Goal: Use online tool/utility: Utilize a website feature to perform a specific function

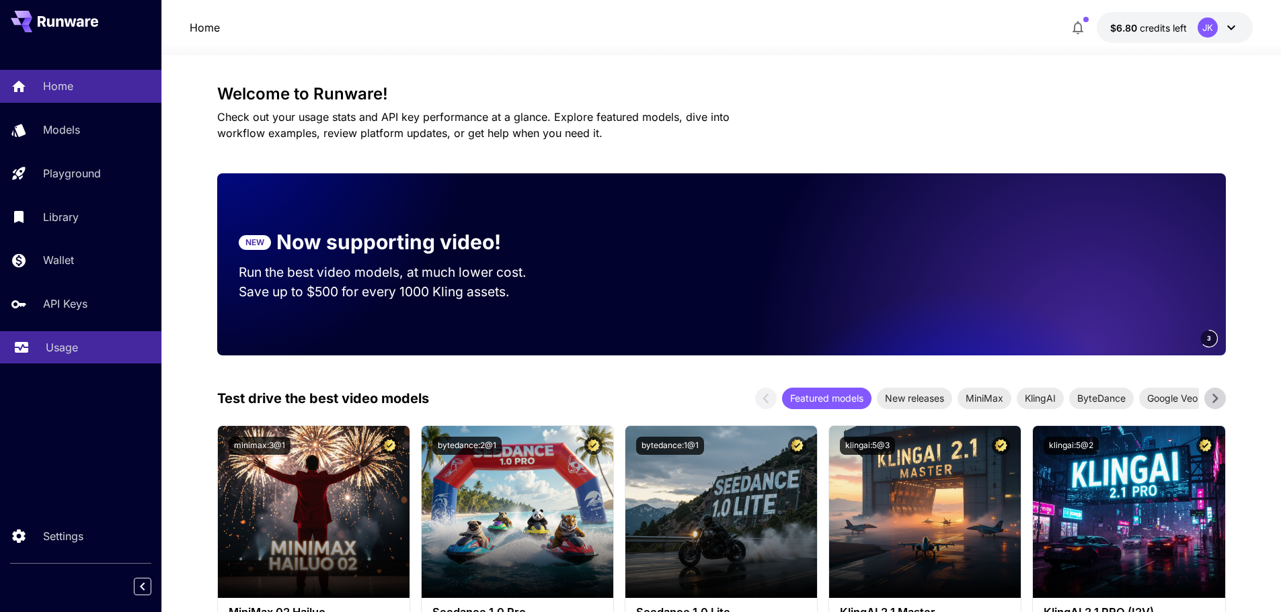
click at [82, 355] on div "Usage" at bounding box center [98, 348] width 105 height 16
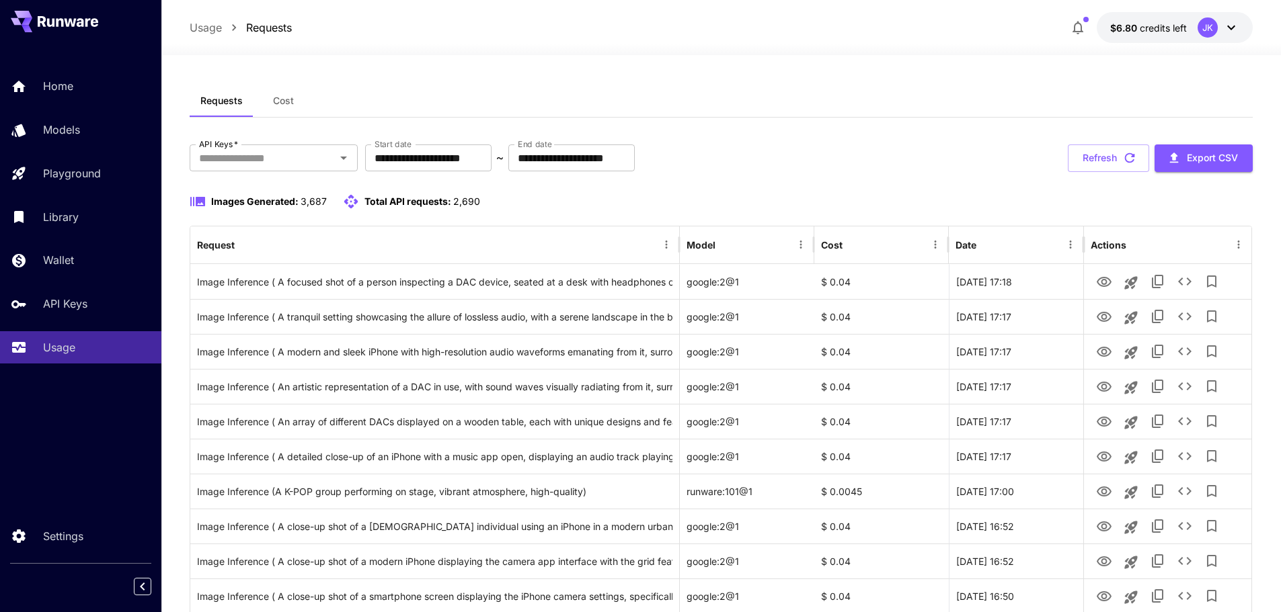
drag, startPoint x: 1110, startPoint y: 157, endPoint x: 1004, endPoint y: 239, distance: 133.8
click at [1110, 158] on button "Refresh" at bounding box center [1108, 159] width 81 height 28
click at [1122, 150] on button "Refresh" at bounding box center [1108, 159] width 81 height 28
click at [1112, 151] on button "Refresh" at bounding box center [1108, 159] width 81 height 28
drag, startPoint x: 1104, startPoint y: 153, endPoint x: 1084, endPoint y: 208, distance: 58.7
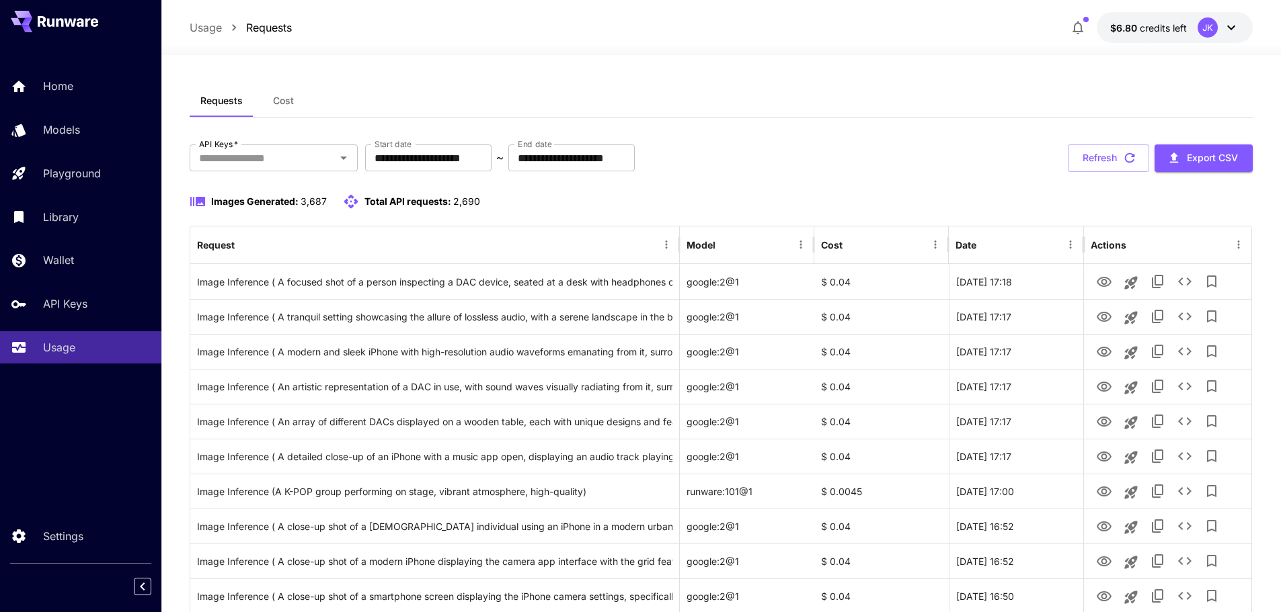
click at [1104, 153] on button "Refresh" at bounding box center [1108, 159] width 81 height 28
click at [1114, 153] on button "Refresh" at bounding box center [1108, 159] width 81 height 28
drag, startPoint x: 1099, startPoint y: 162, endPoint x: 1074, endPoint y: 183, distance: 32.5
click at [1098, 162] on button "Refresh" at bounding box center [1108, 159] width 81 height 28
click at [1107, 163] on button "Refresh" at bounding box center [1108, 159] width 81 height 28
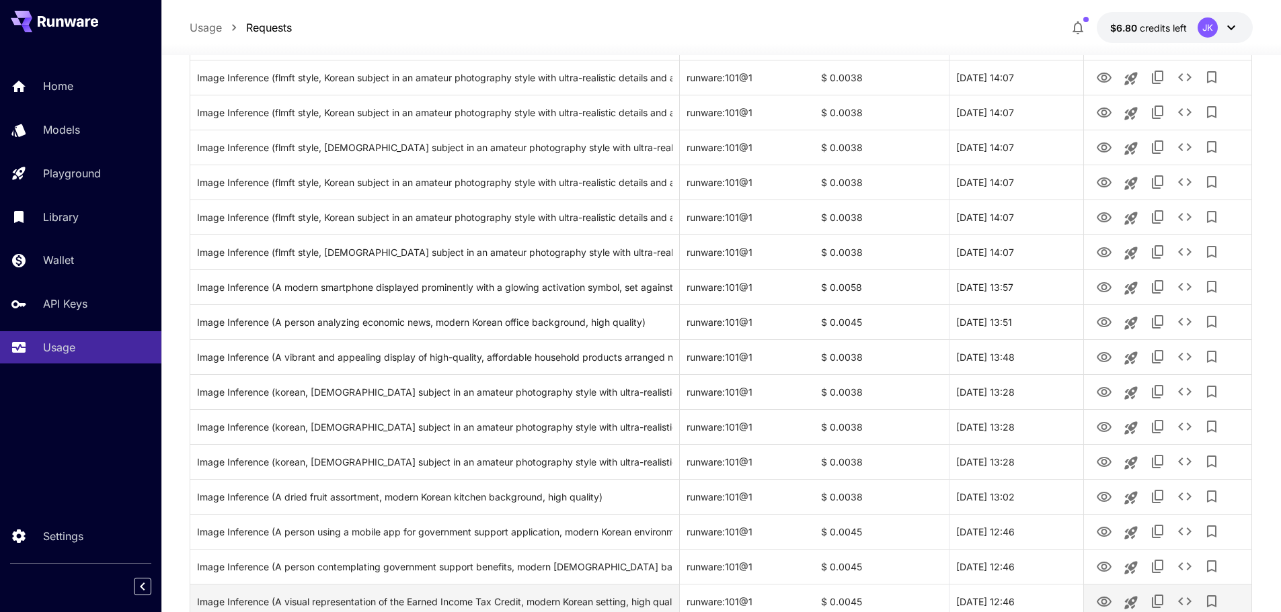
scroll to position [1476, 0]
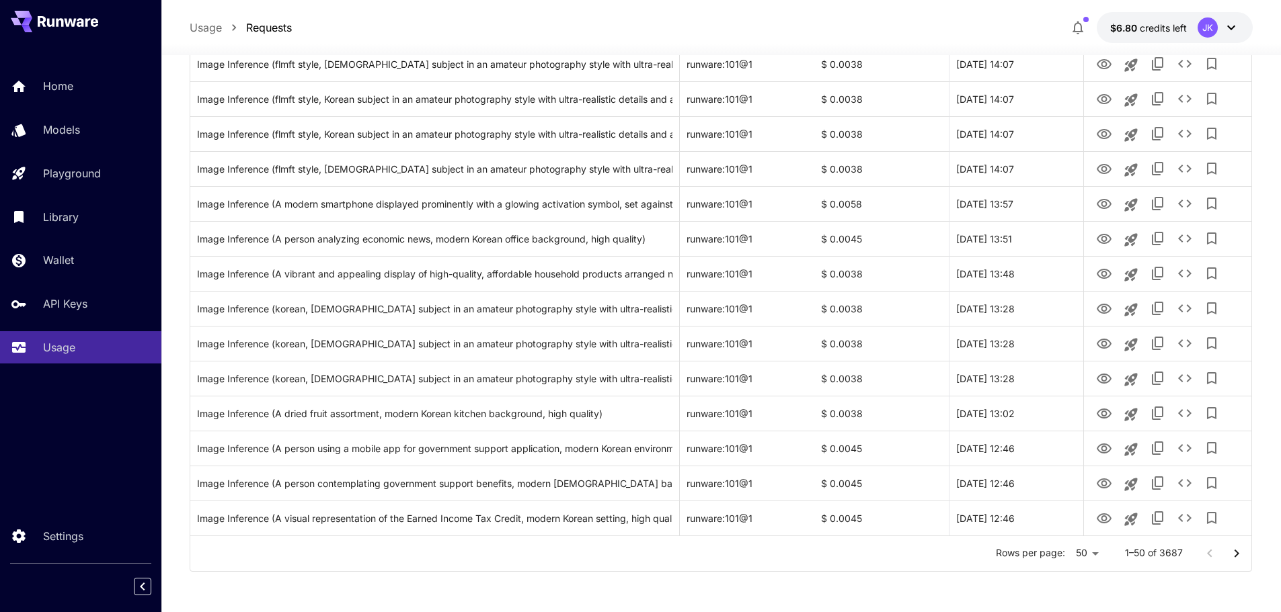
drag, startPoint x: 65, startPoint y: 89, endPoint x: 65, endPoint y: 379, distance: 289.8
click at [63, 89] on p "Home" at bounding box center [58, 86] width 30 height 16
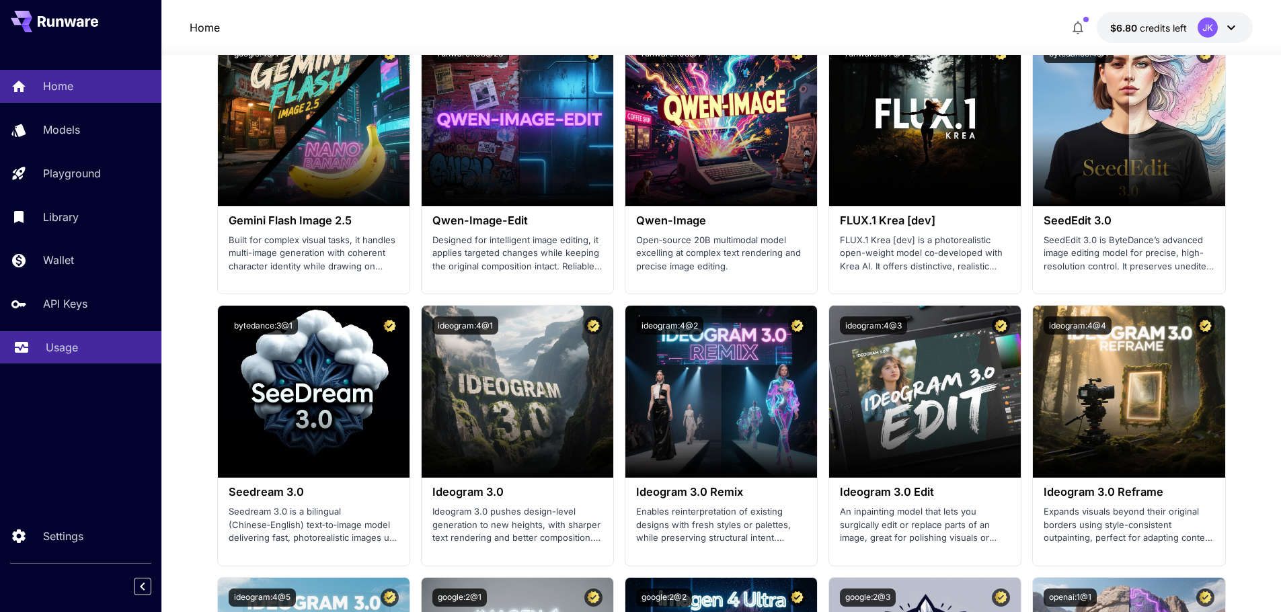
click at [71, 348] on p "Usage" at bounding box center [62, 348] width 32 height 16
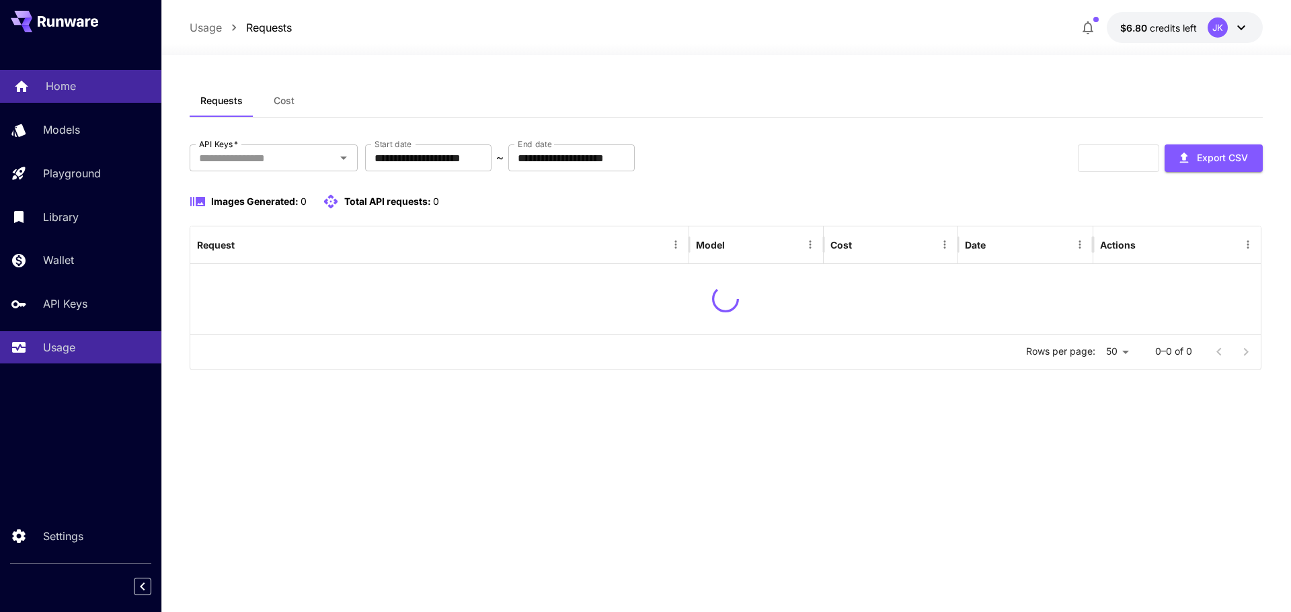
click at [71, 88] on p "Home" at bounding box center [61, 86] width 30 height 16
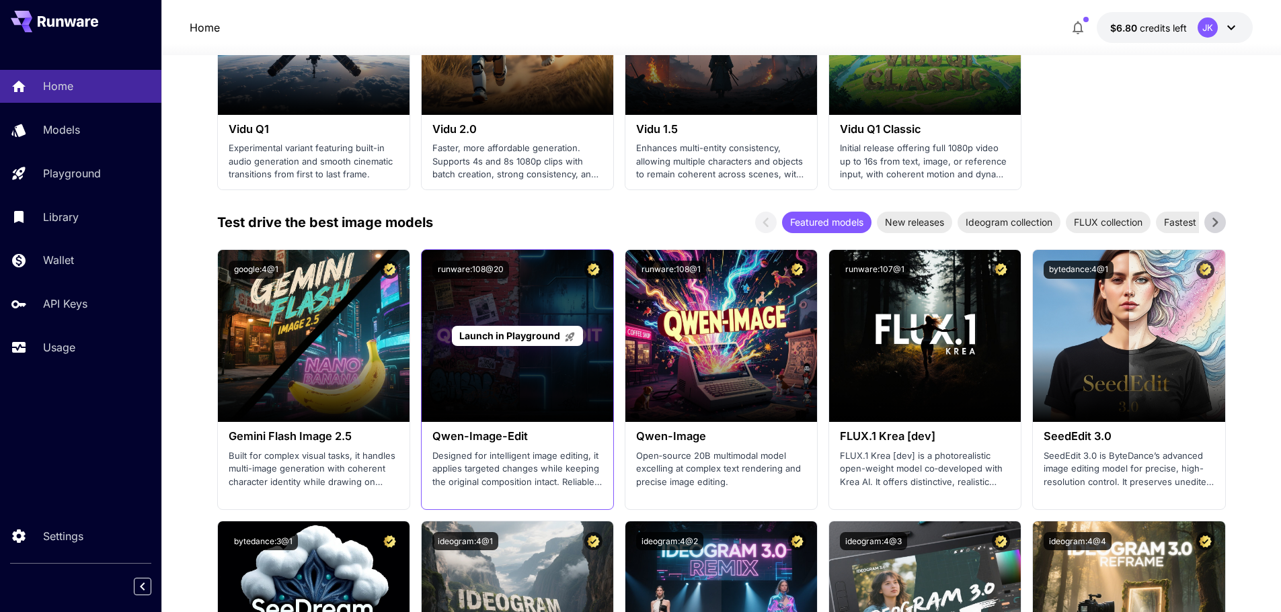
scroll to position [1345, 0]
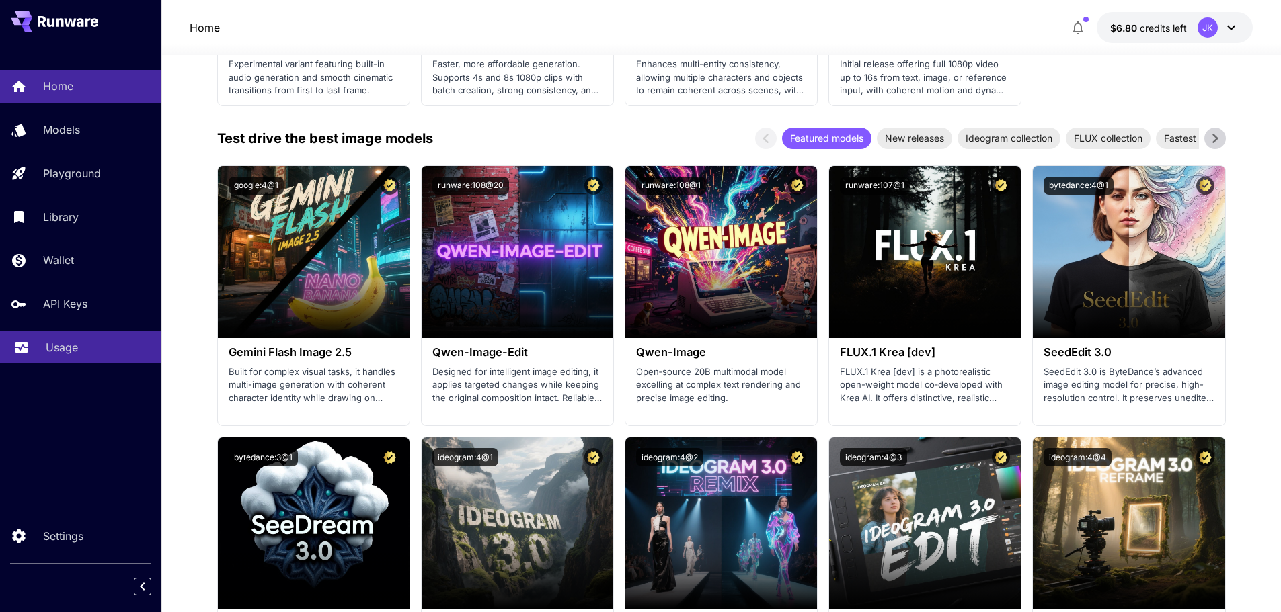
click at [51, 352] on p "Usage" at bounding box center [62, 348] width 32 height 16
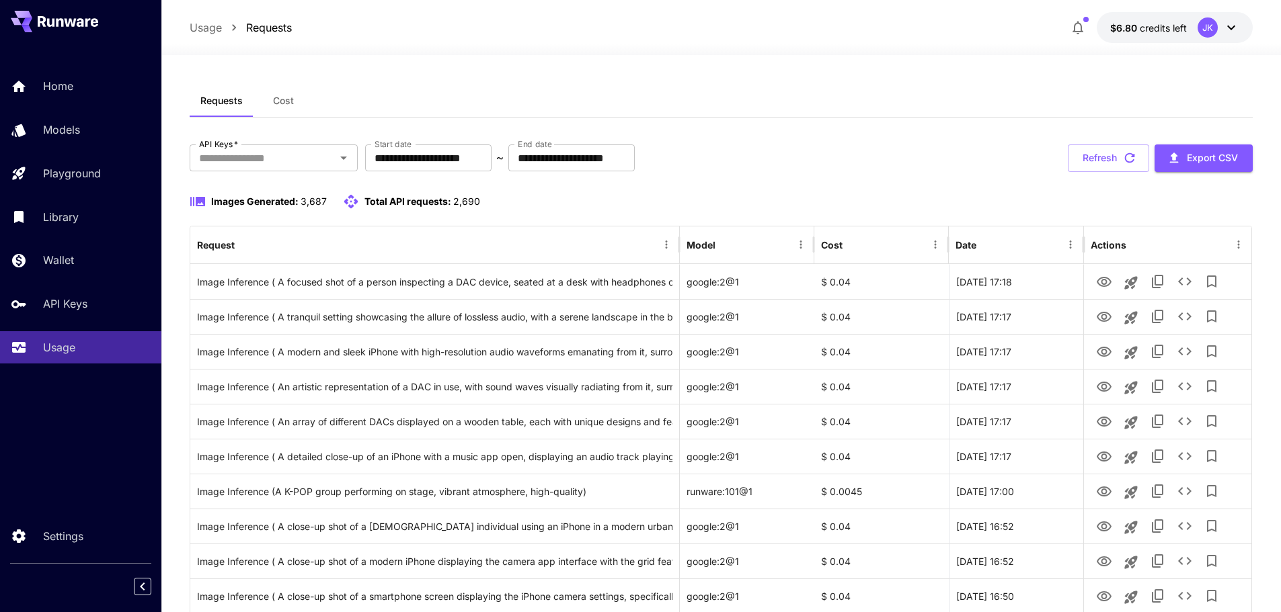
click at [1113, 163] on button "Refresh" at bounding box center [1108, 159] width 81 height 28
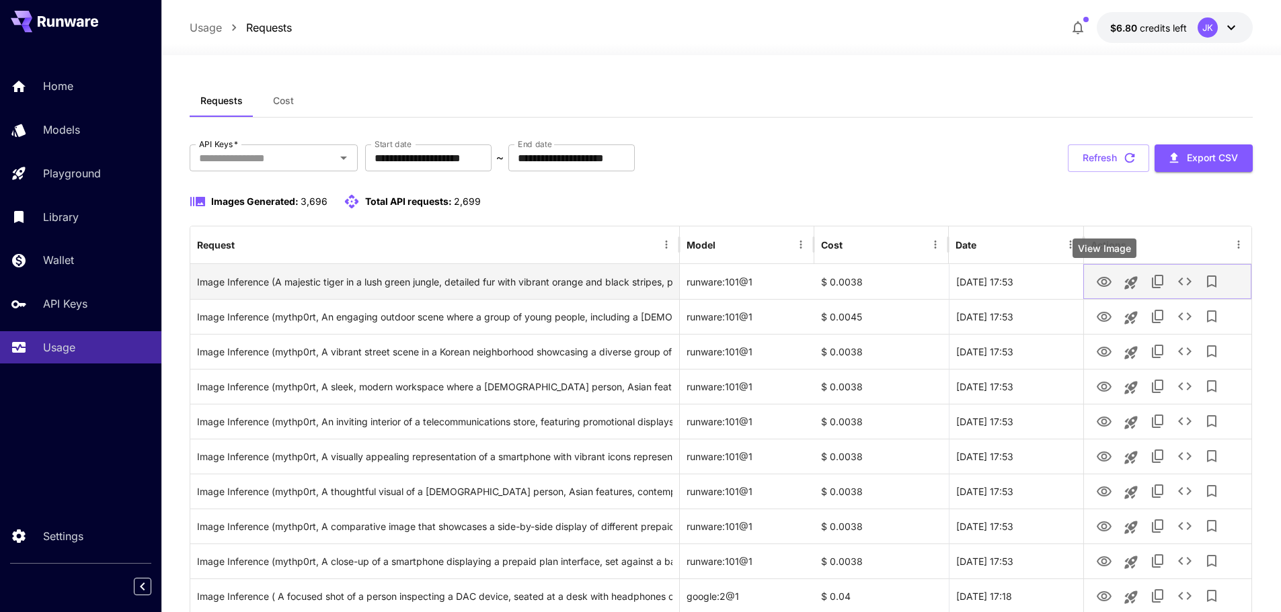
click at [1103, 280] on icon "View Image" at bounding box center [1104, 282] width 15 height 10
drag, startPoint x: 1111, startPoint y: 156, endPoint x: 1074, endPoint y: 287, distance: 136.4
click at [1110, 156] on button "Refresh" at bounding box center [1108, 159] width 81 height 28
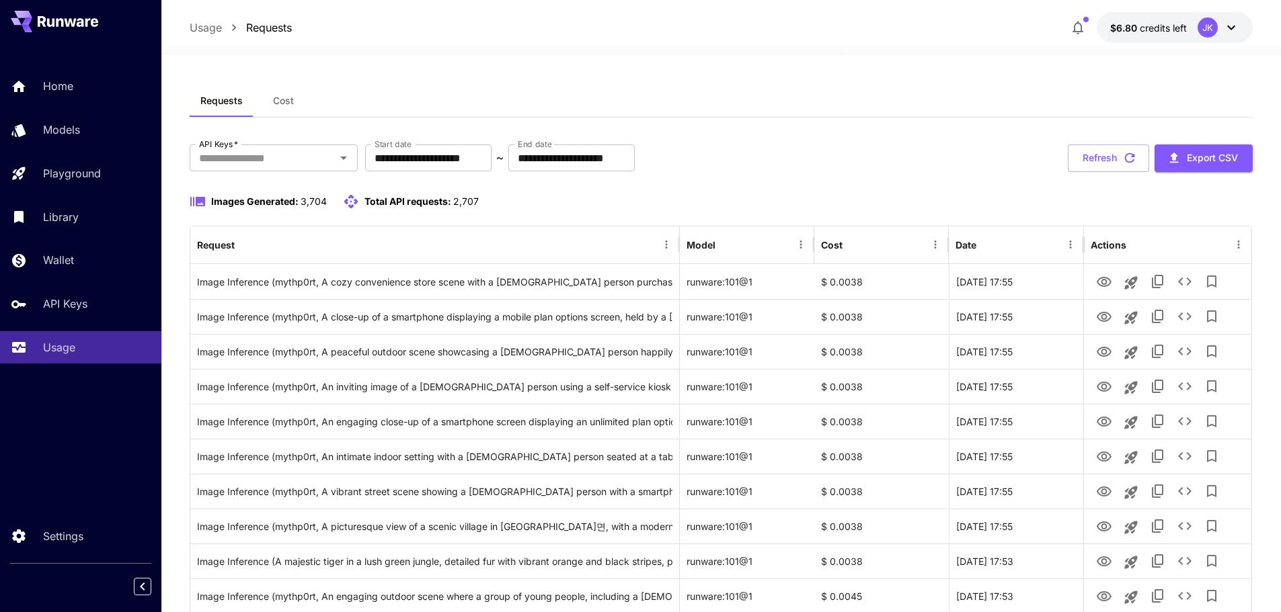
drag, startPoint x: 1094, startPoint y: 159, endPoint x: 879, endPoint y: 202, distance: 219.4
click at [1091, 159] on button "Refresh" at bounding box center [1108, 159] width 81 height 28
click at [1097, 154] on button "Refresh" at bounding box center [1108, 159] width 81 height 28
click at [1080, 31] on icon "button" at bounding box center [1077, 28] width 11 height 13
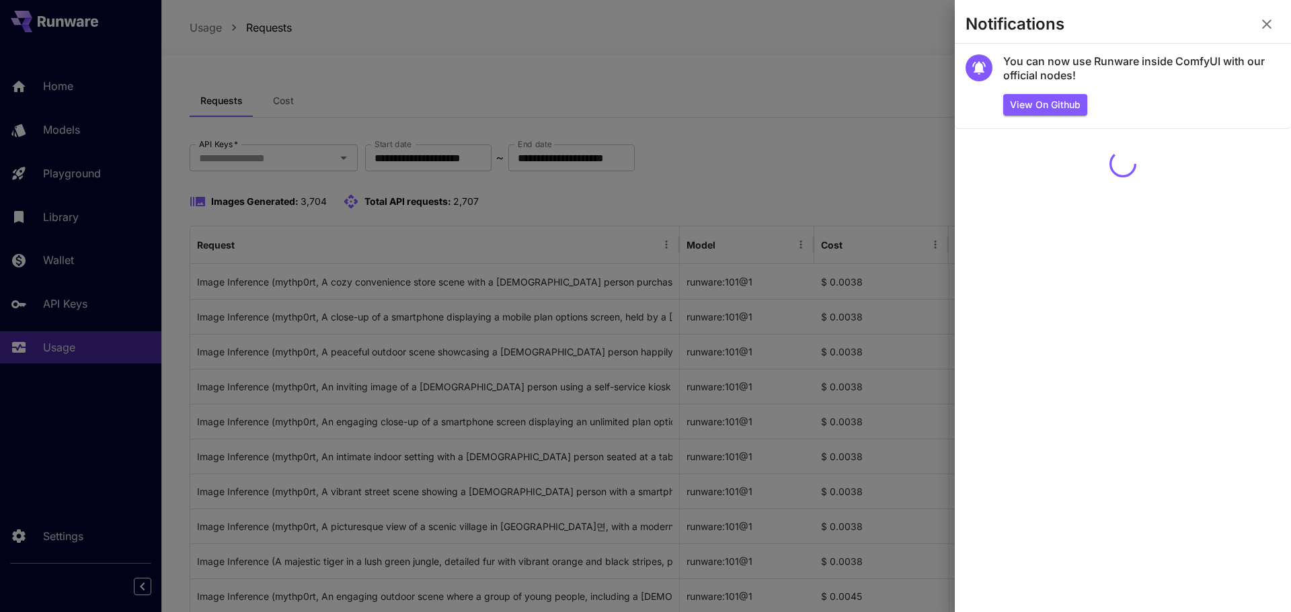
click at [873, 80] on div at bounding box center [645, 306] width 1291 height 612
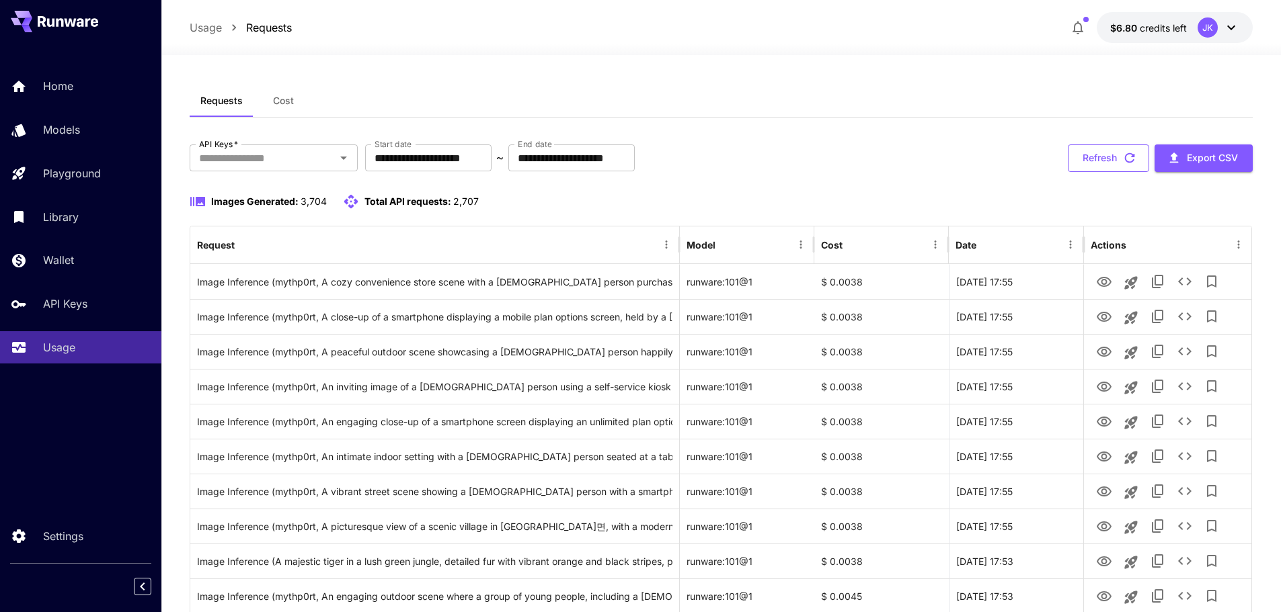
click at [1091, 163] on button "Refresh" at bounding box center [1108, 159] width 81 height 28
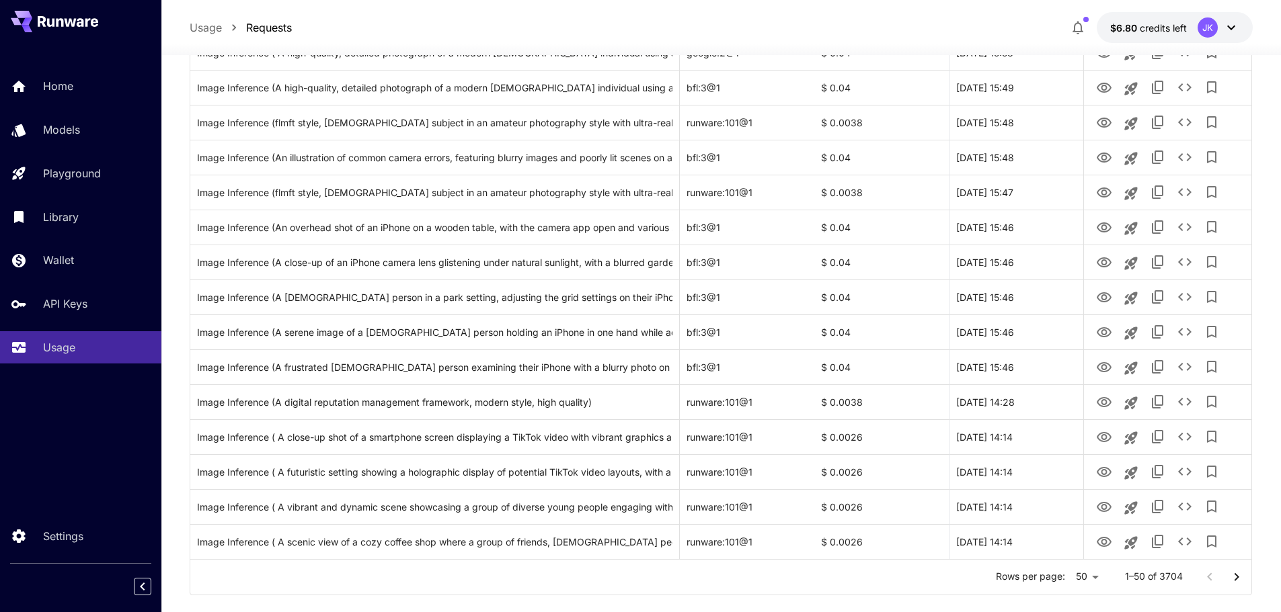
scroll to position [1476, 0]
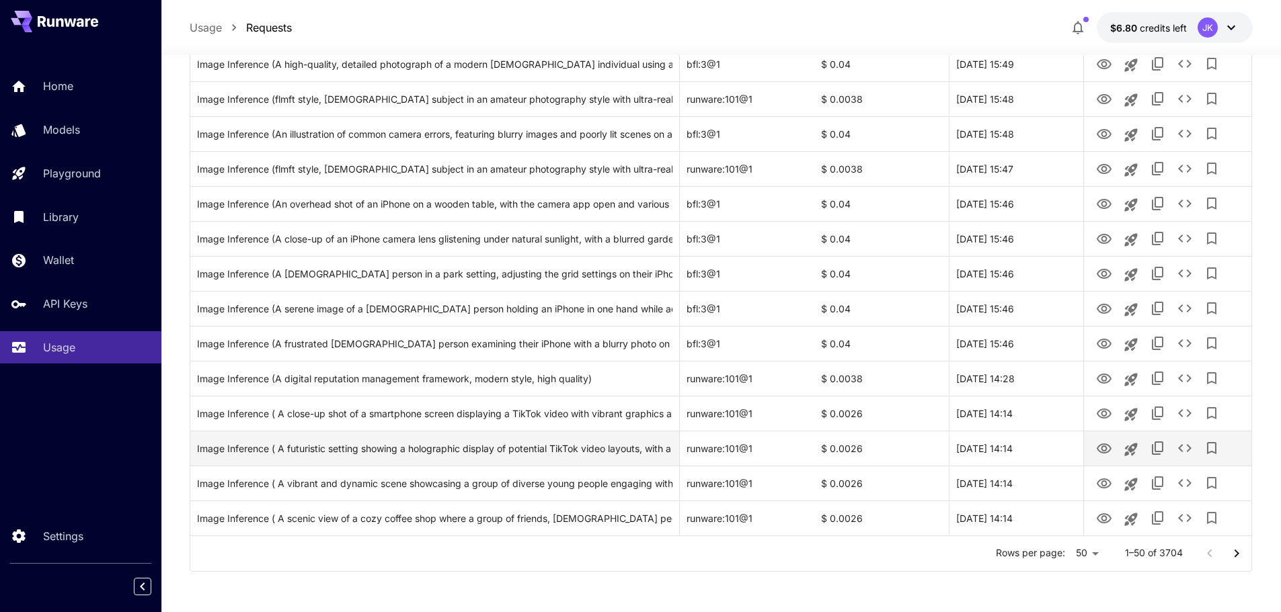
click at [1230, 555] on icon "Go to next page" at bounding box center [1236, 554] width 16 height 16
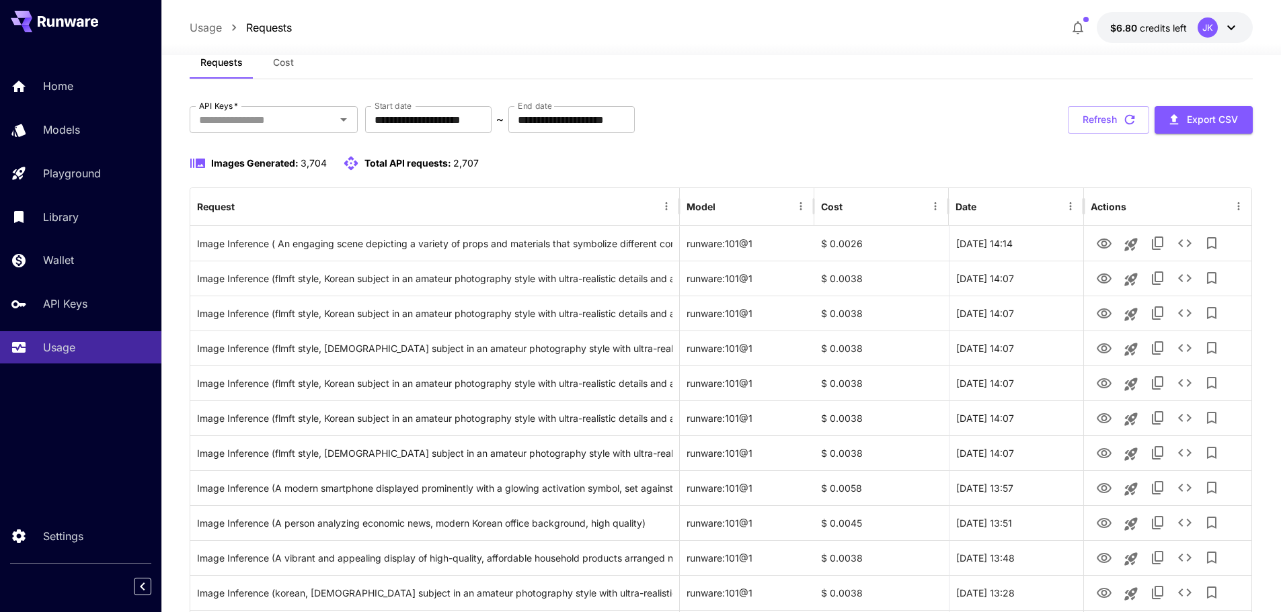
scroll to position [0, 0]
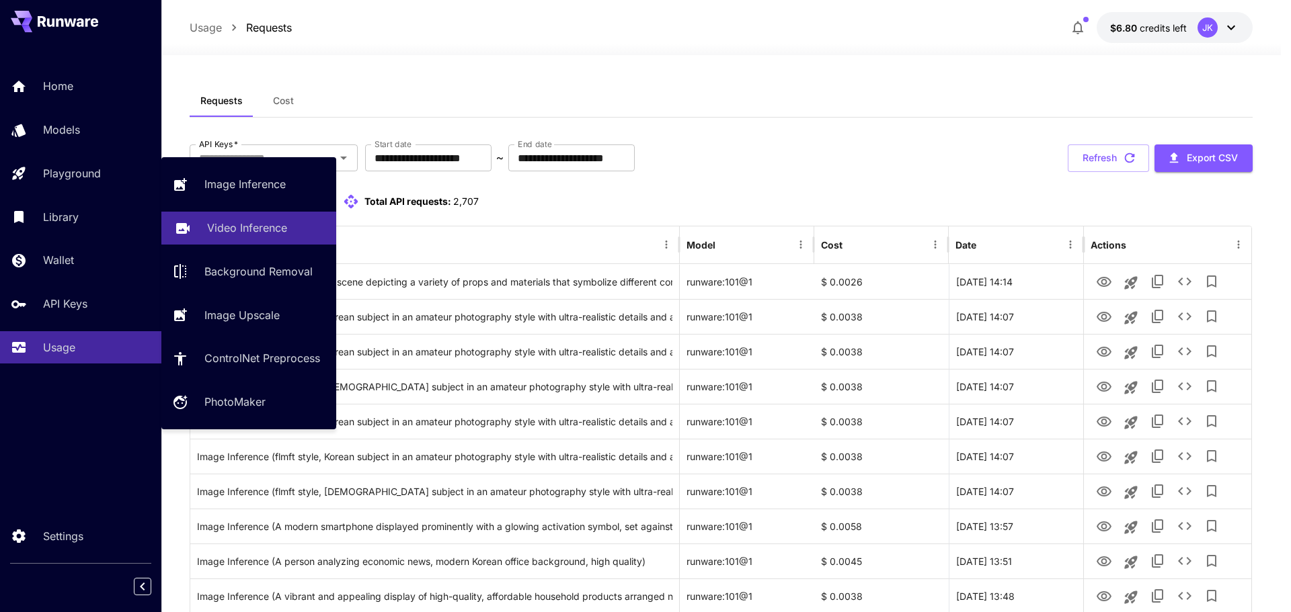
click at [269, 225] on p "Video Inference" at bounding box center [247, 228] width 80 height 16
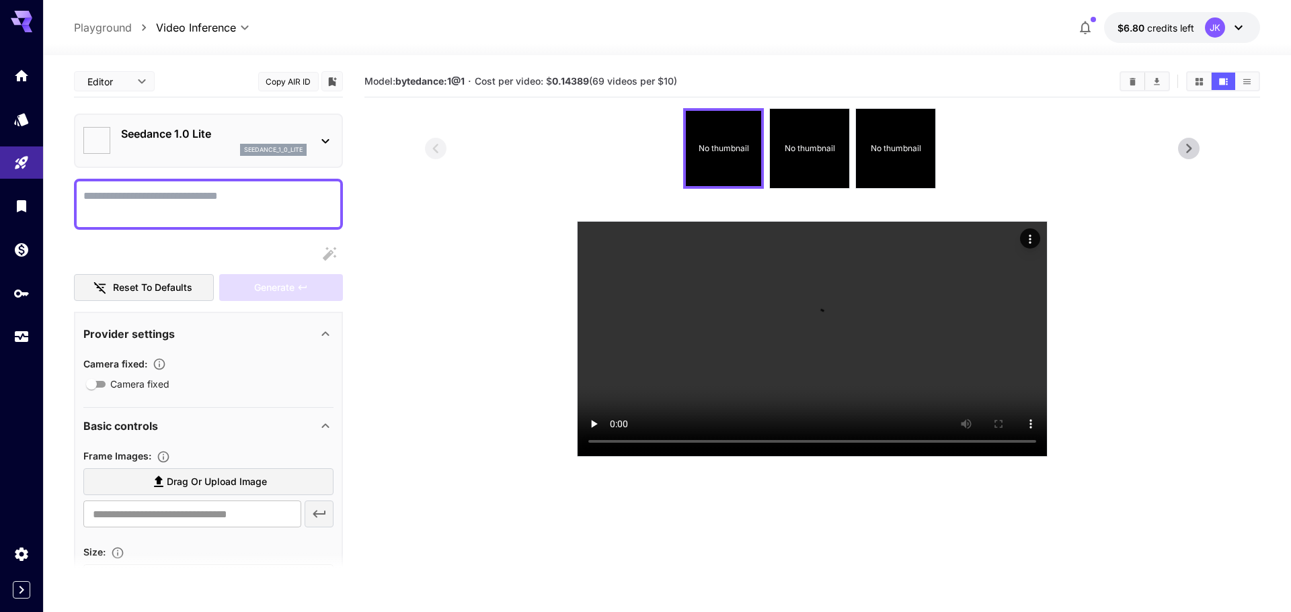
type input "*"
type input "**"
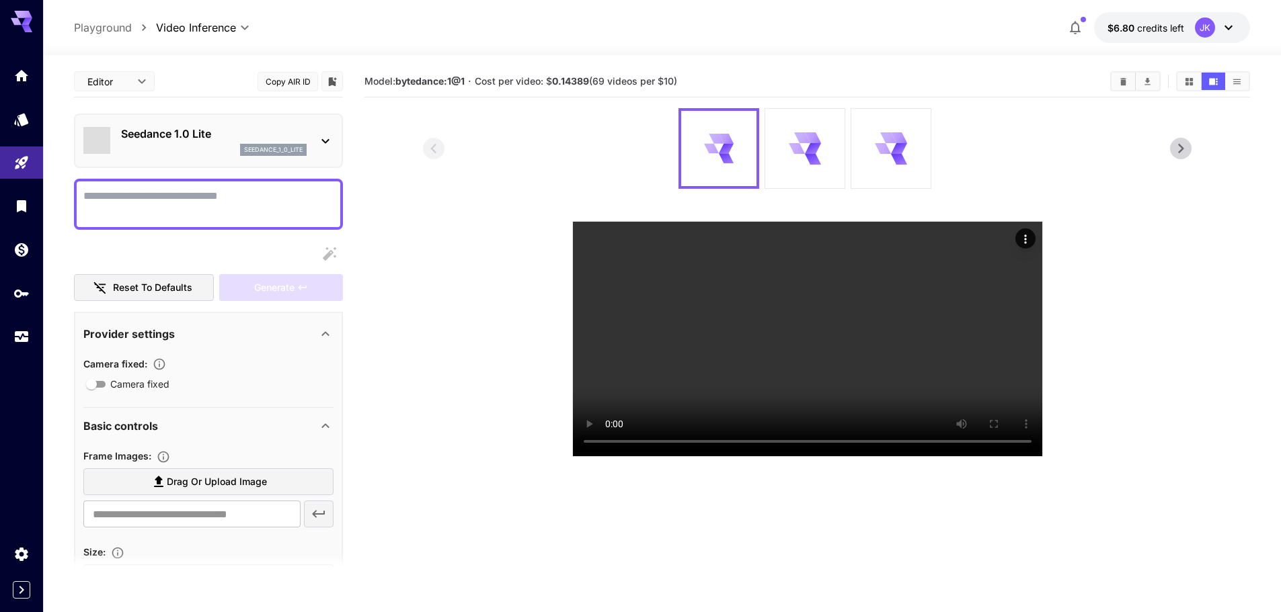
click at [184, 200] on textarea "Camera fixed" at bounding box center [208, 204] width 250 height 32
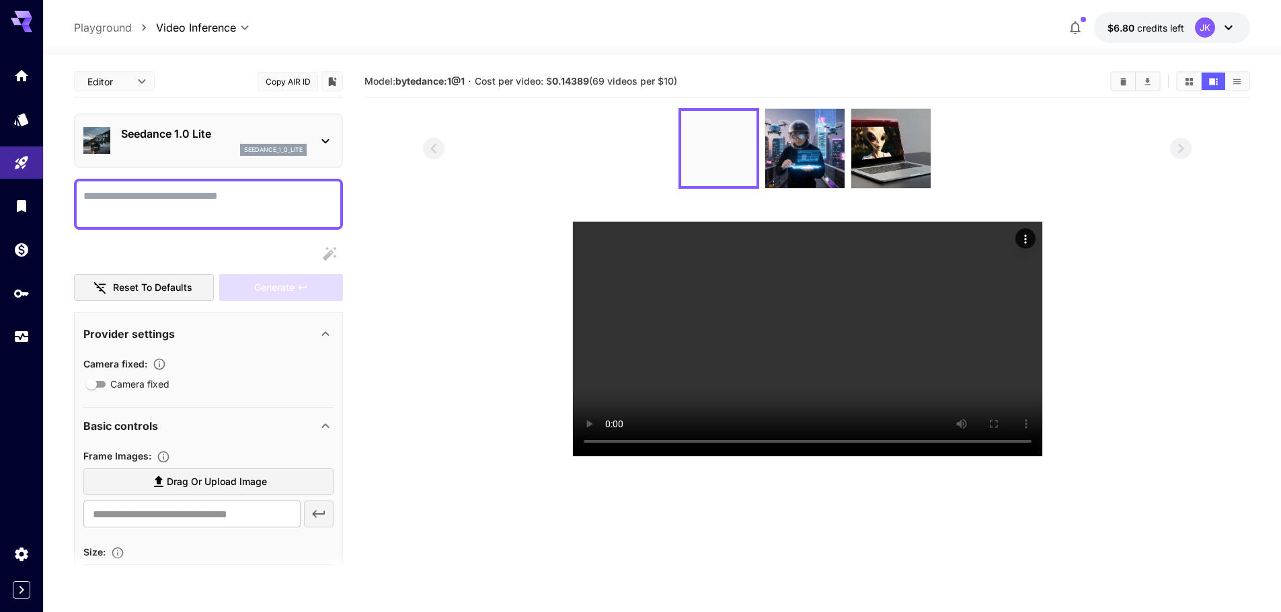
click at [221, 196] on textarea "Camera fixed" at bounding box center [208, 204] width 250 height 32
paste textarea "**********"
type textarea "**********"
click at [275, 288] on div "Generate" at bounding box center [281, 288] width 124 height 28
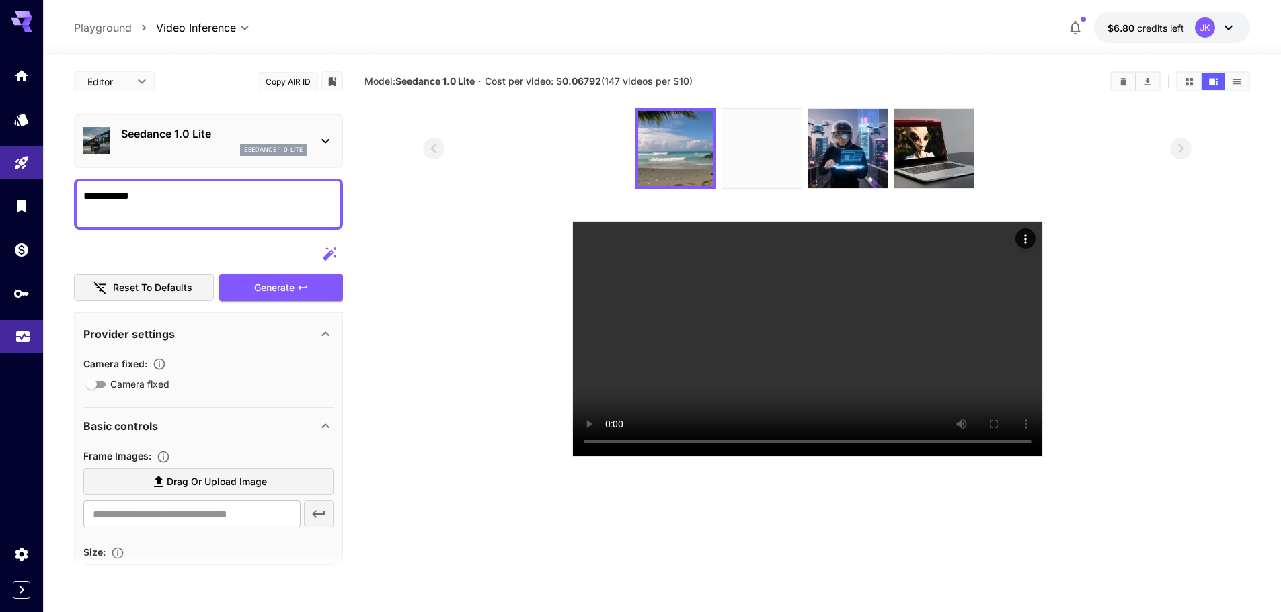
click at [19, 335] on icon "Usage" at bounding box center [22, 334] width 13 height 7
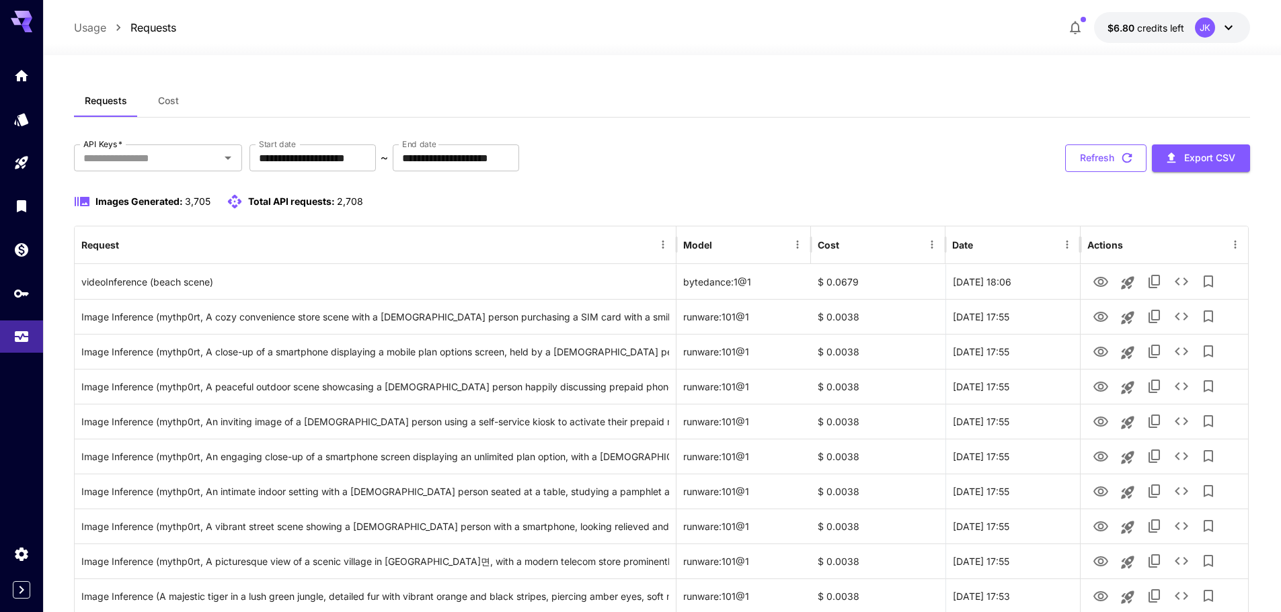
click at [1109, 145] on button "Refresh" at bounding box center [1105, 159] width 81 height 28
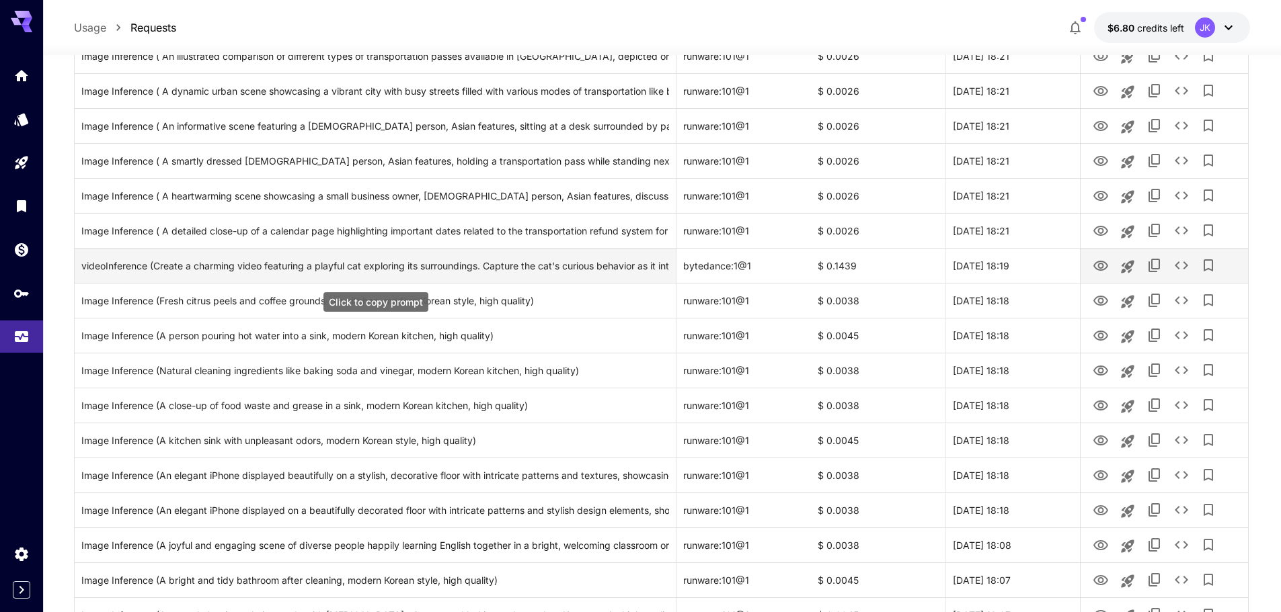
scroll to position [740, 0]
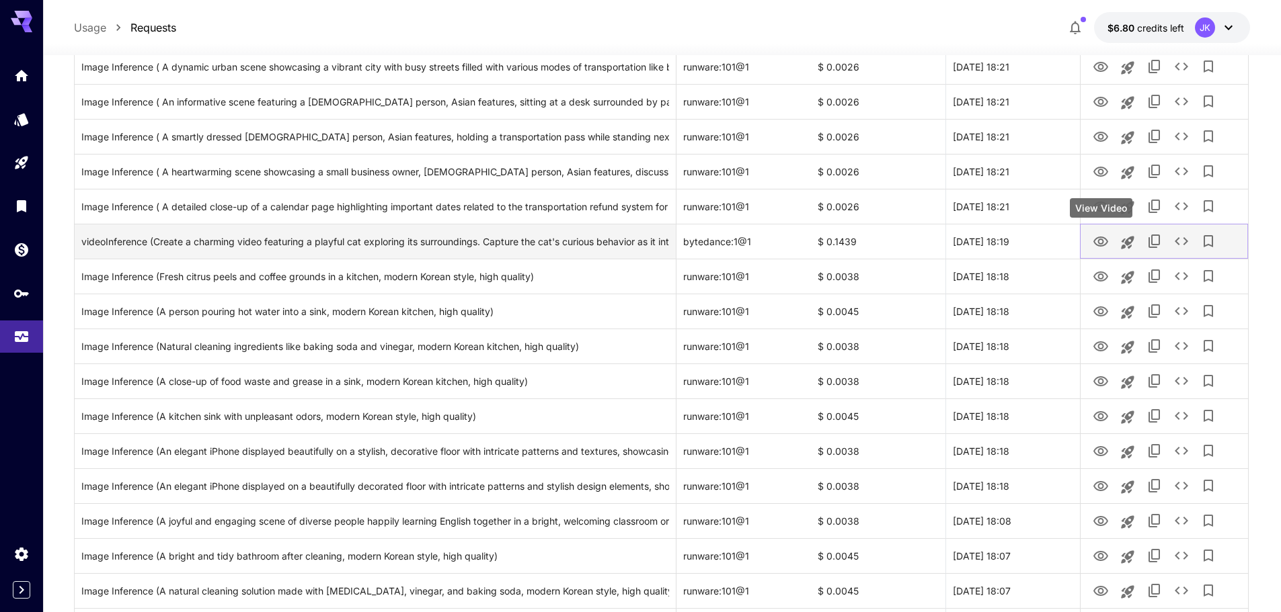
click at [1096, 241] on icon "View Video" at bounding box center [1101, 242] width 16 height 16
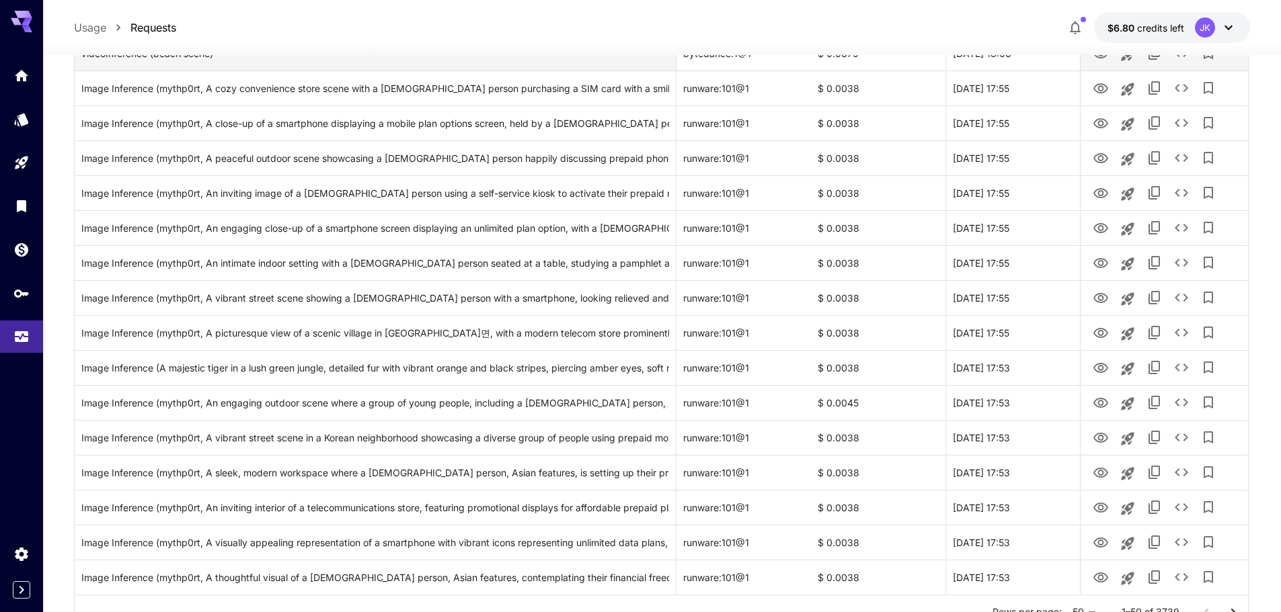
scroll to position [1476, 0]
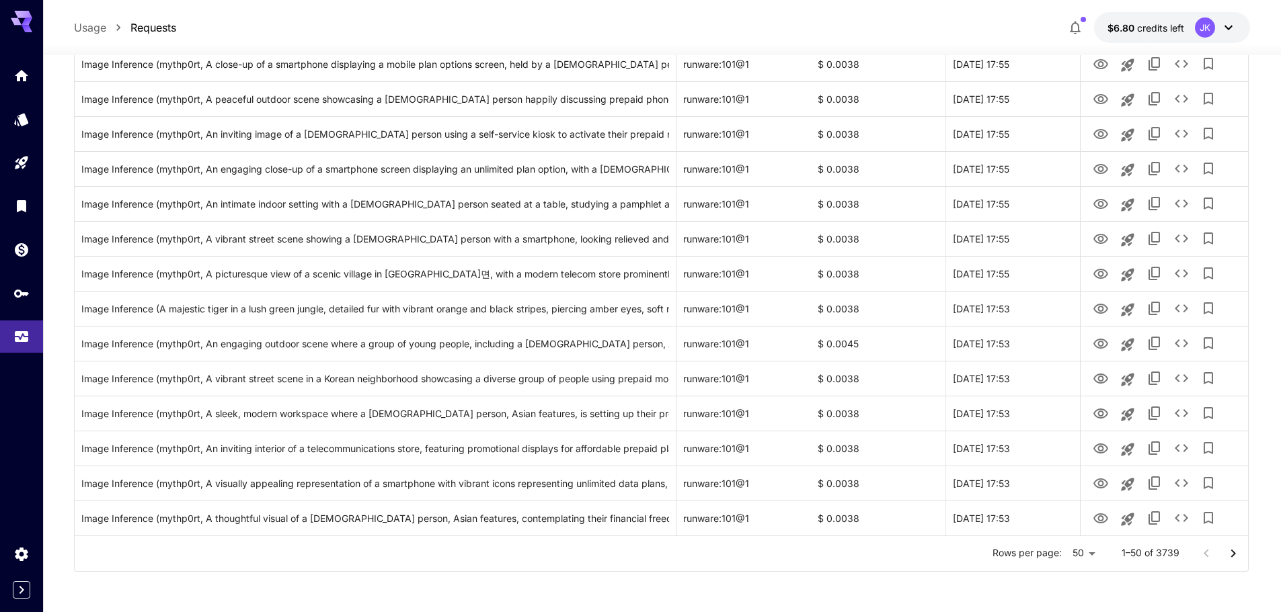
click at [1234, 555] on icon "Go to next page" at bounding box center [1233, 554] width 16 height 16
click at [1237, 553] on icon "Go to next page" at bounding box center [1233, 554] width 16 height 16
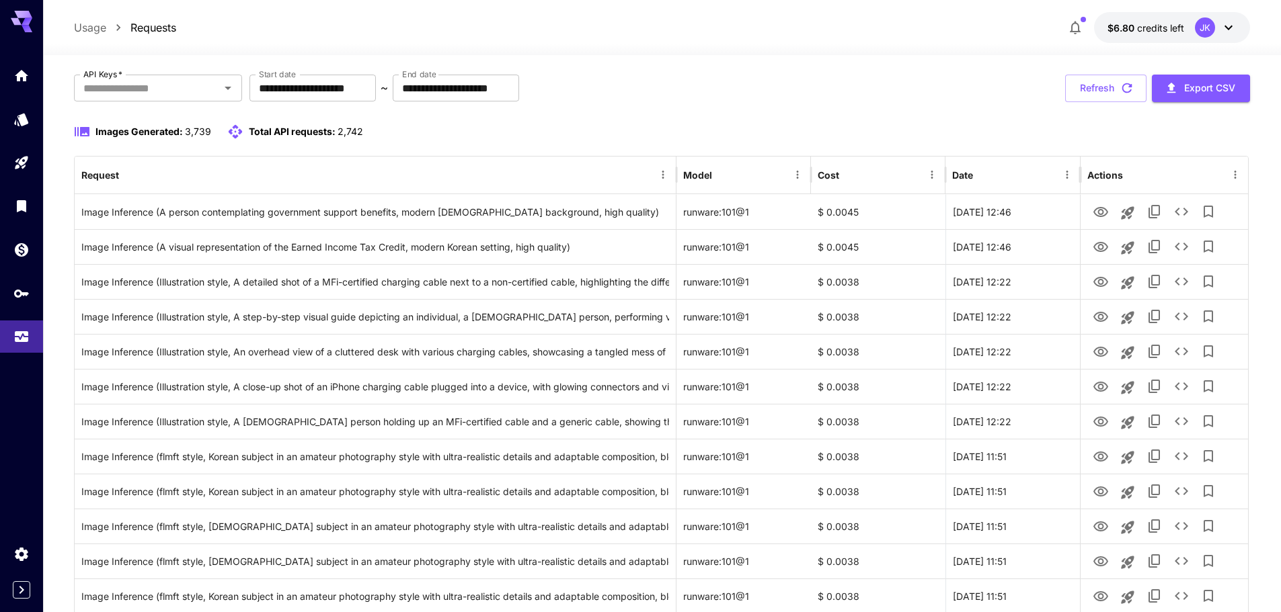
scroll to position [0, 0]
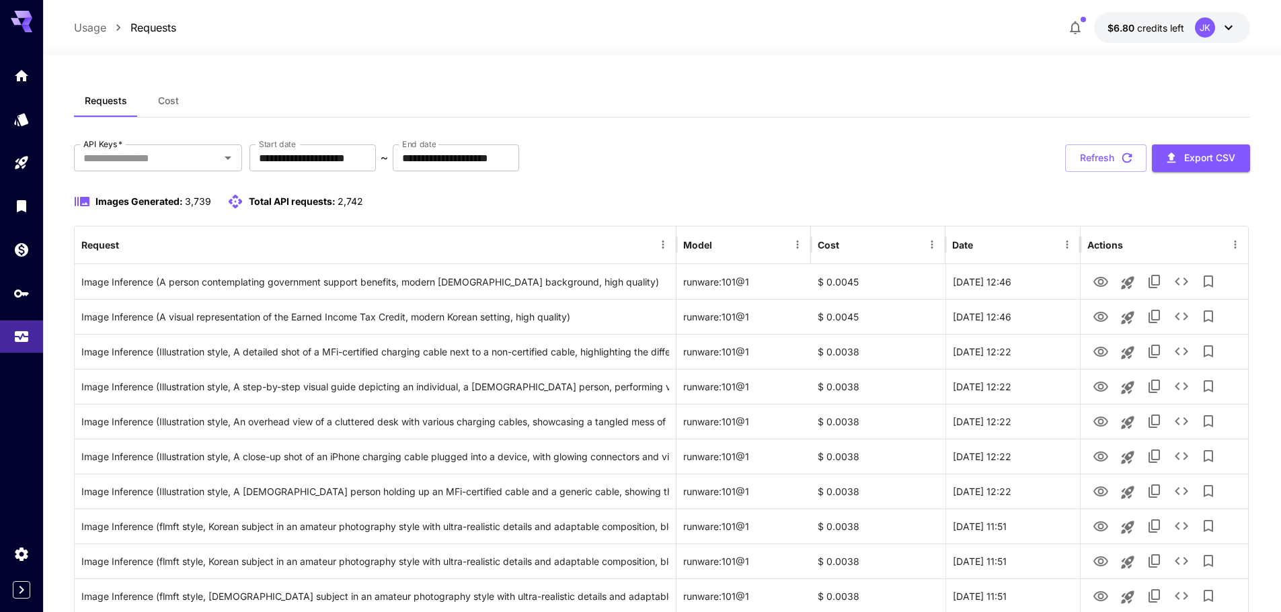
drag, startPoint x: 1095, startPoint y: 155, endPoint x: 1061, endPoint y: 221, distance: 73.7
click at [1095, 155] on button "Refresh" at bounding box center [1105, 159] width 81 height 28
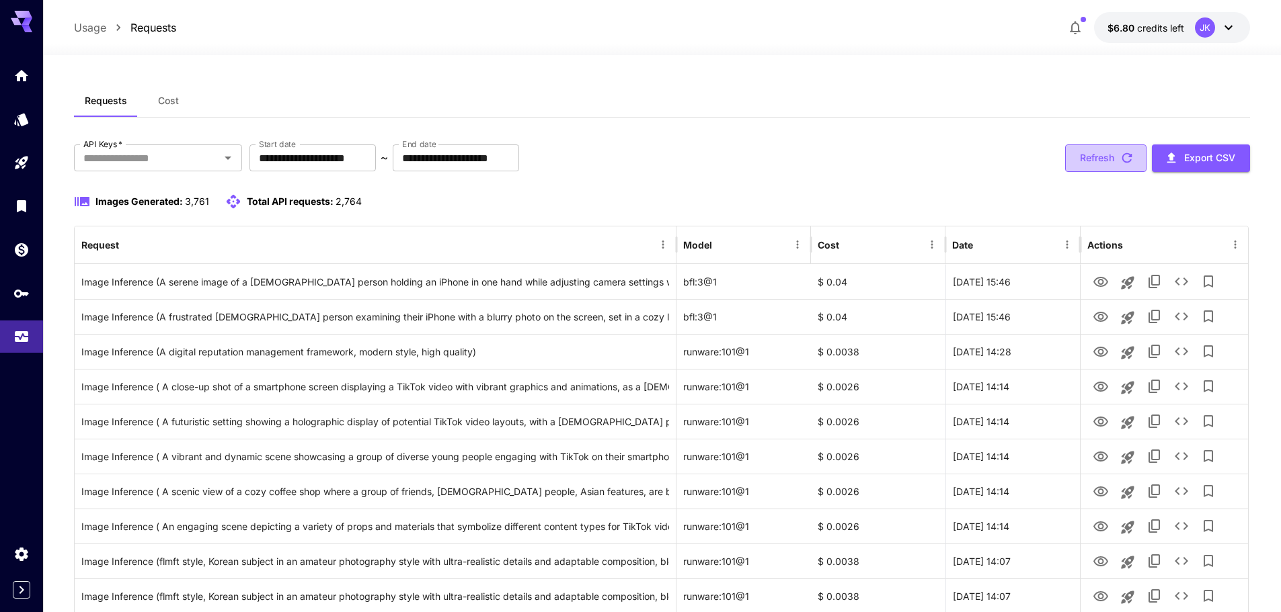
click at [1097, 157] on button "Refresh" at bounding box center [1105, 159] width 81 height 28
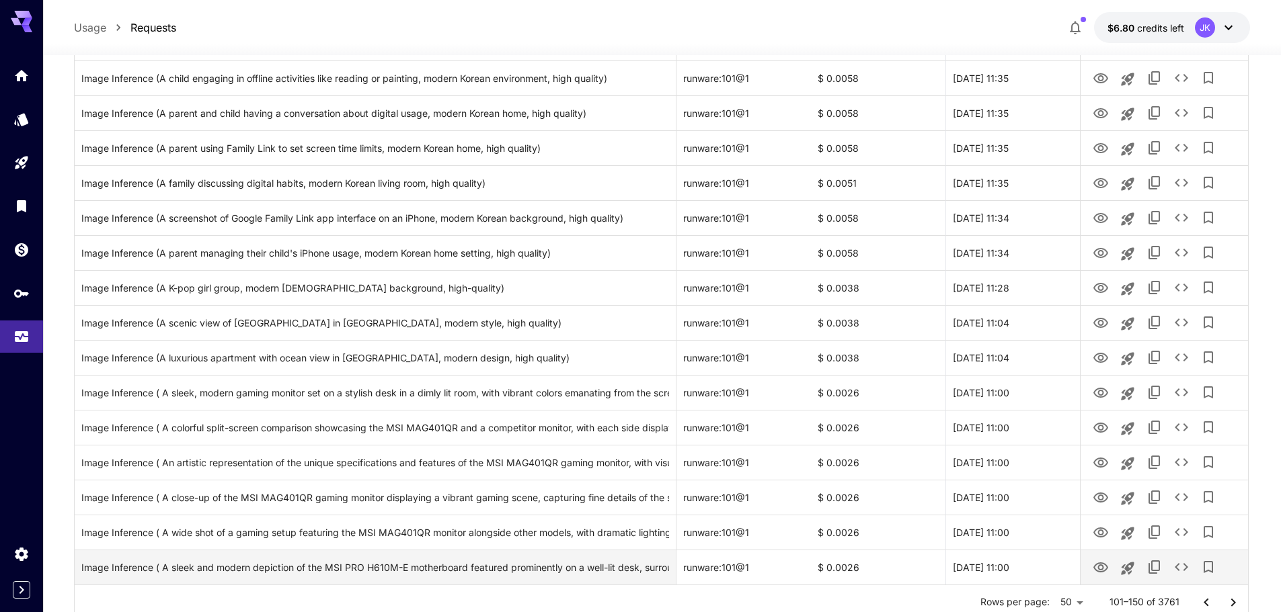
scroll to position [1476, 0]
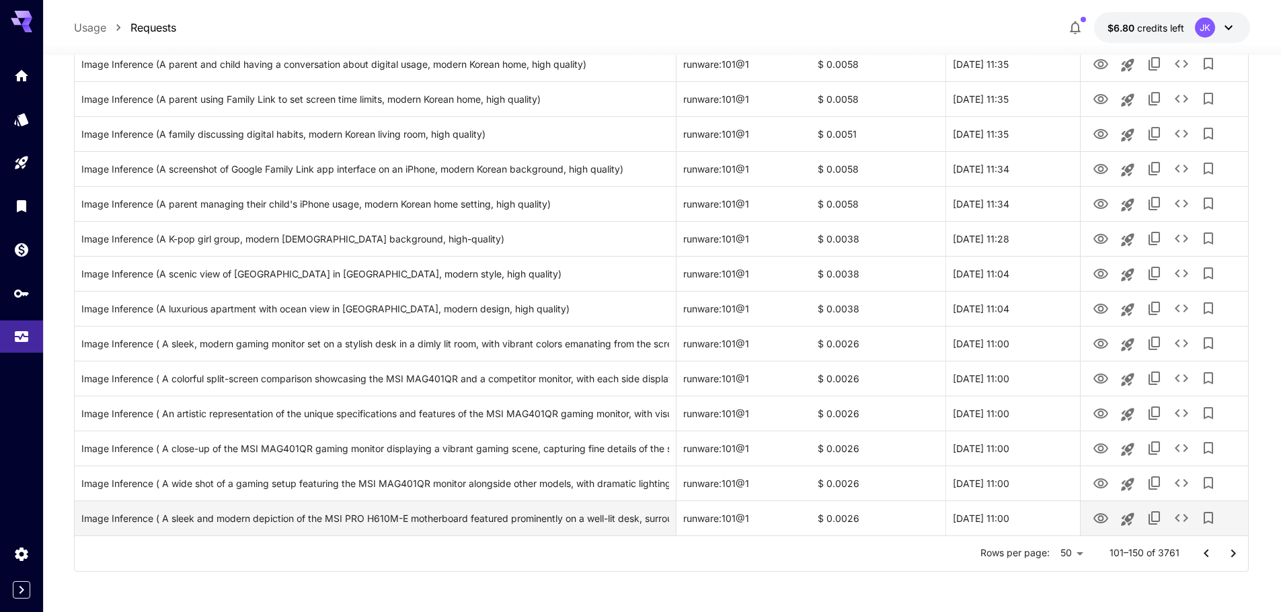
drag, startPoint x: 1239, startPoint y: 553, endPoint x: 1111, endPoint y: 518, distance: 133.1
click at [1238, 553] on icon "Go to next page" at bounding box center [1233, 554] width 16 height 16
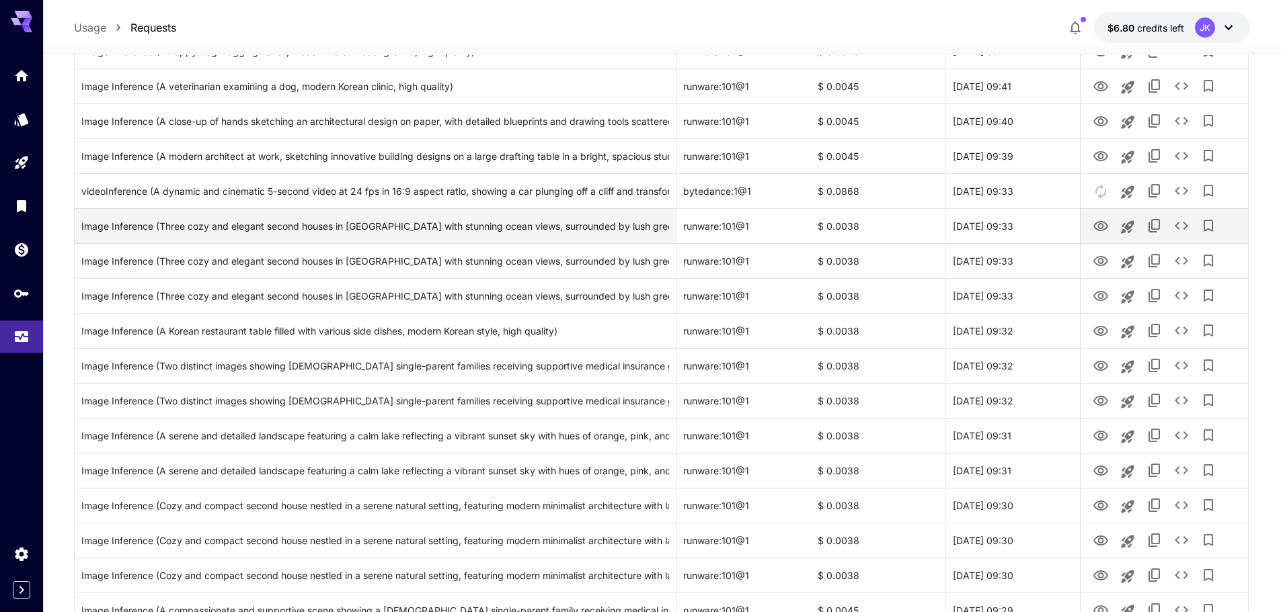
scroll to position [871, 0]
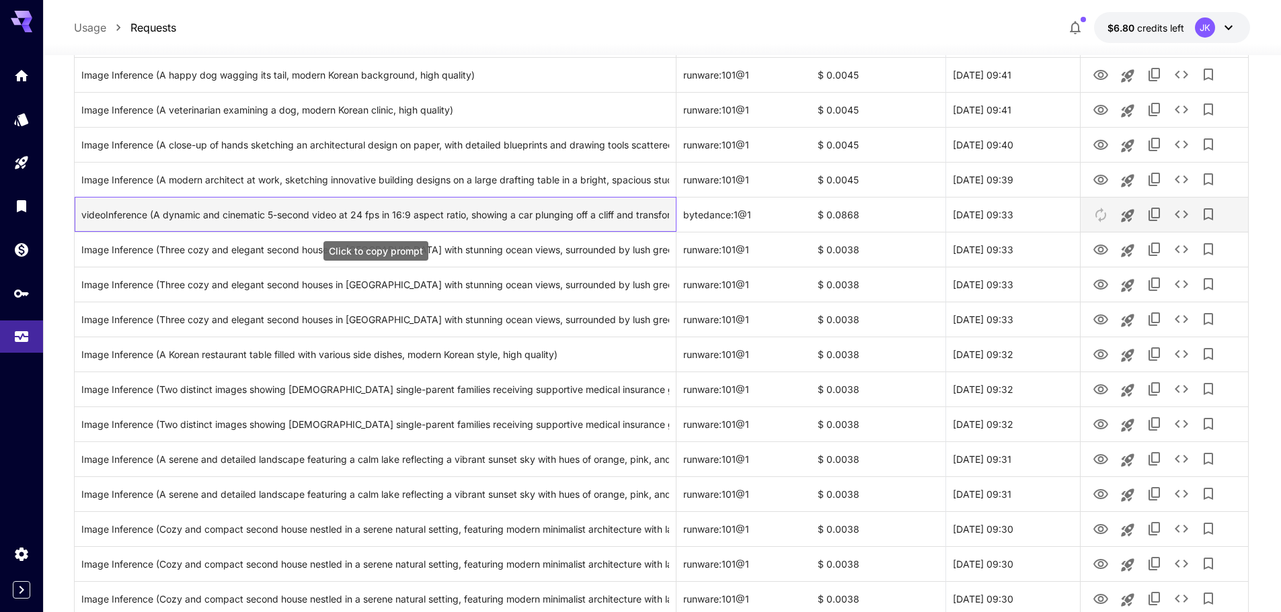
click at [341, 219] on div "videoInference (A dynamic and cinematic 5-second video at 24 fps in 16:9 aspect…" at bounding box center [375, 215] width 588 height 34
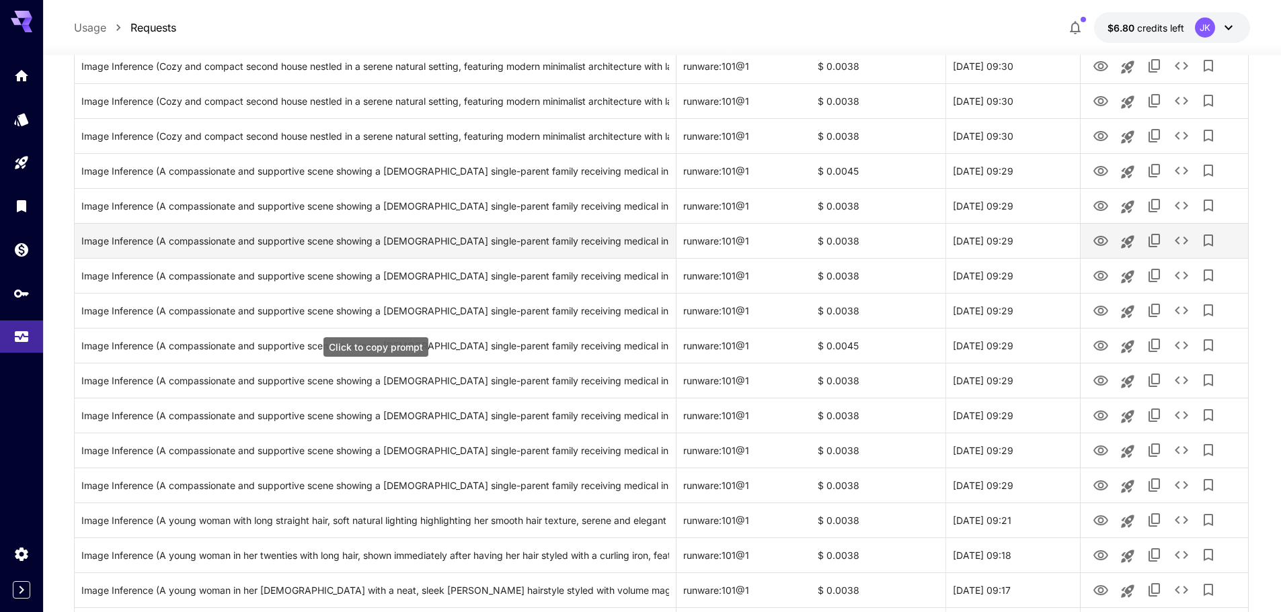
scroll to position [1476, 0]
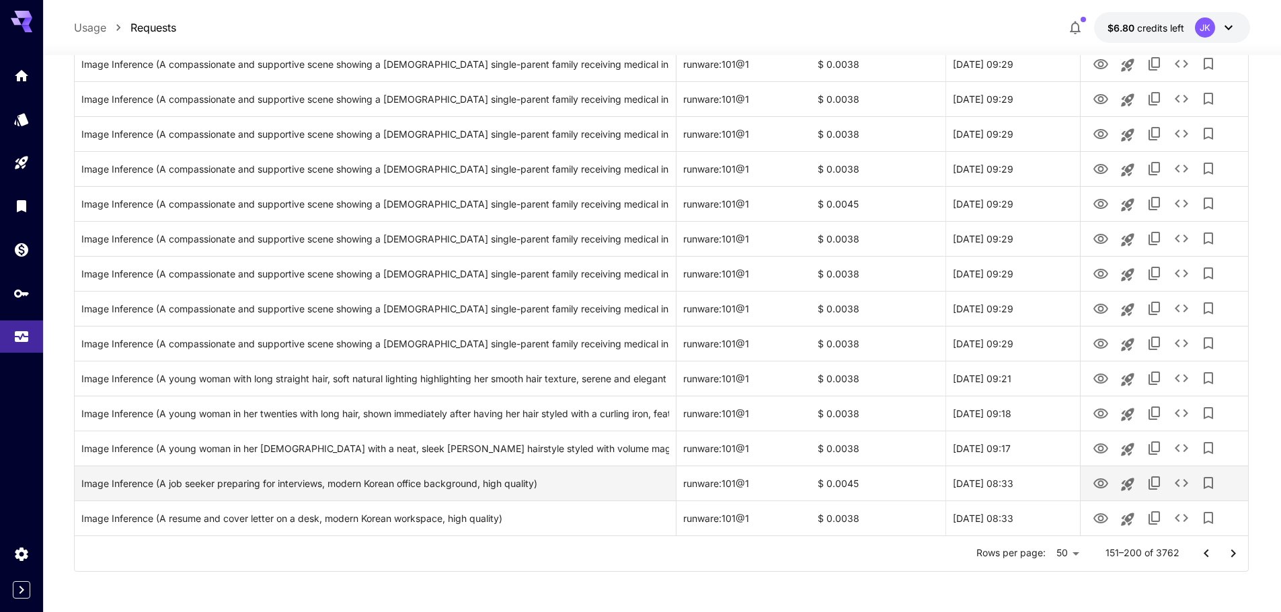
drag, startPoint x: 1230, startPoint y: 557, endPoint x: 1059, endPoint y: 468, distance: 192.8
click at [1230, 558] on icon "Go to next page" at bounding box center [1233, 554] width 16 height 16
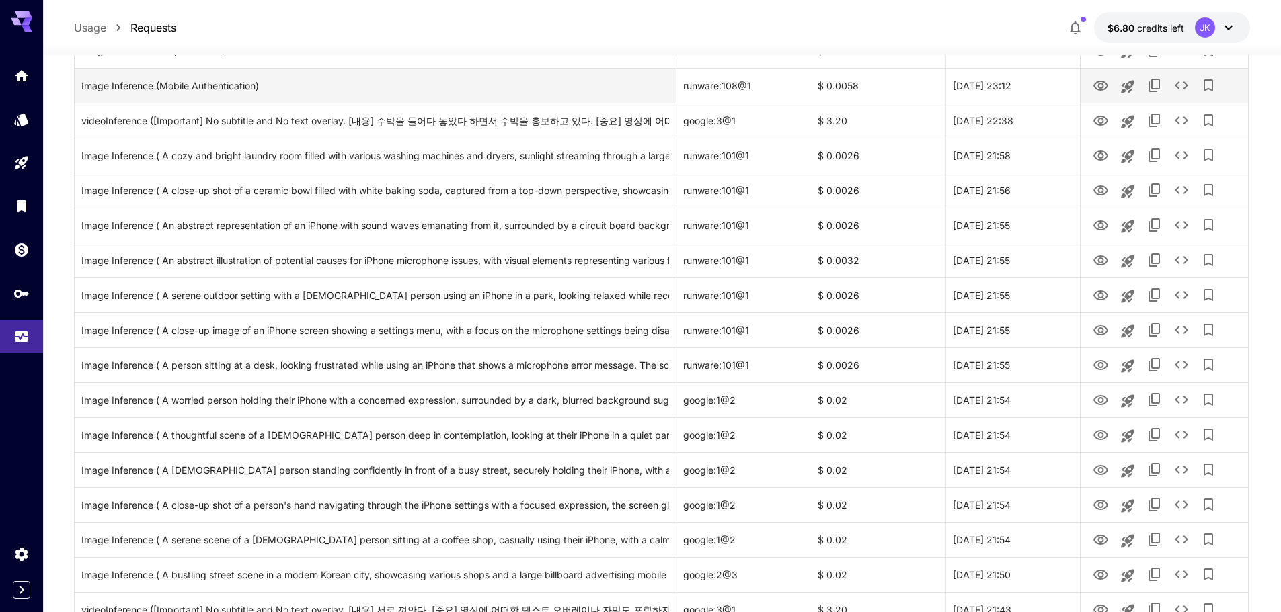
scroll to position [1008, 0]
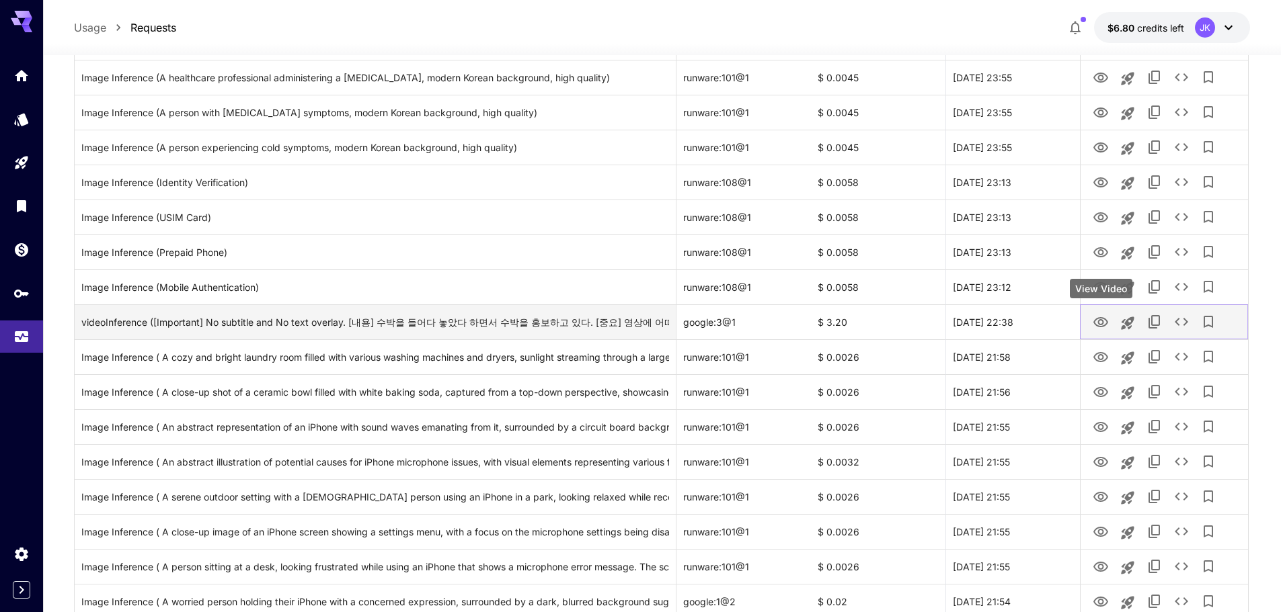
click at [1098, 322] on icon "View Video" at bounding box center [1100, 322] width 15 height 10
click at [1101, 322] on icon "View Video" at bounding box center [1101, 323] width 16 height 16
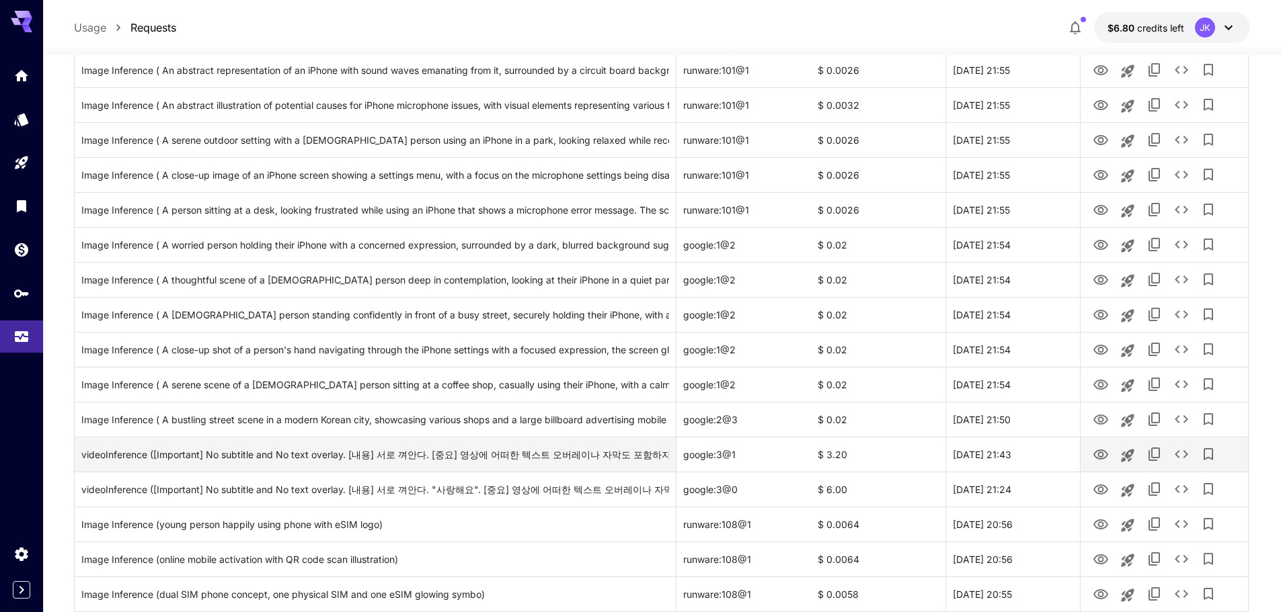
scroll to position [1476, 0]
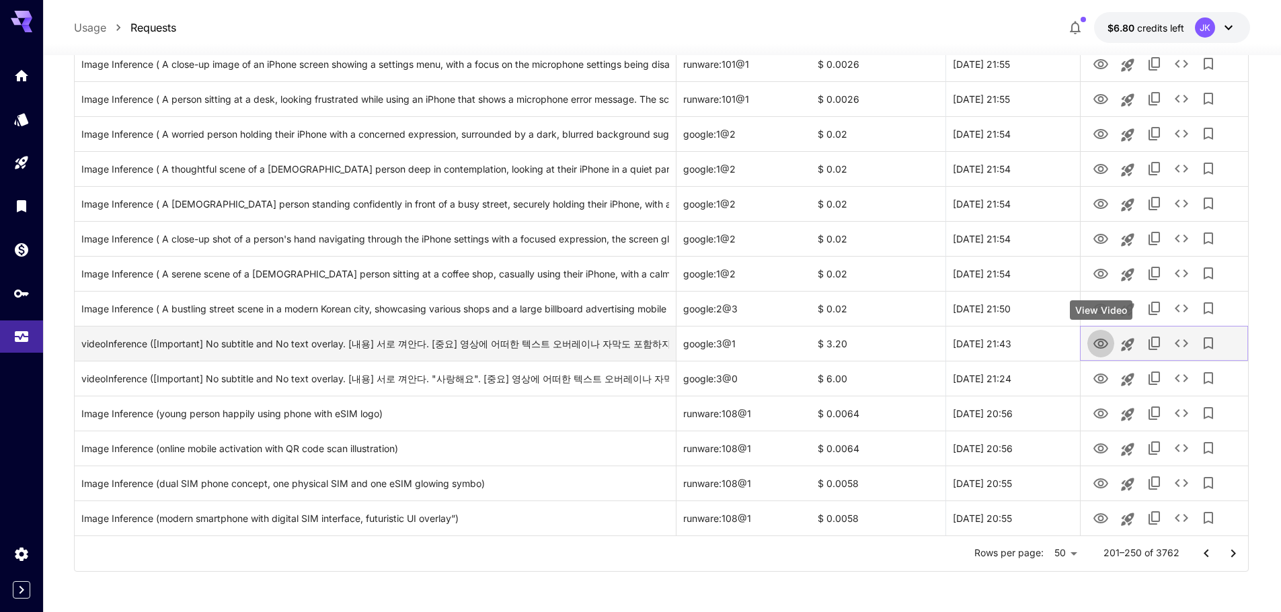
click at [1103, 342] on icon "View Video" at bounding box center [1100, 344] width 15 height 10
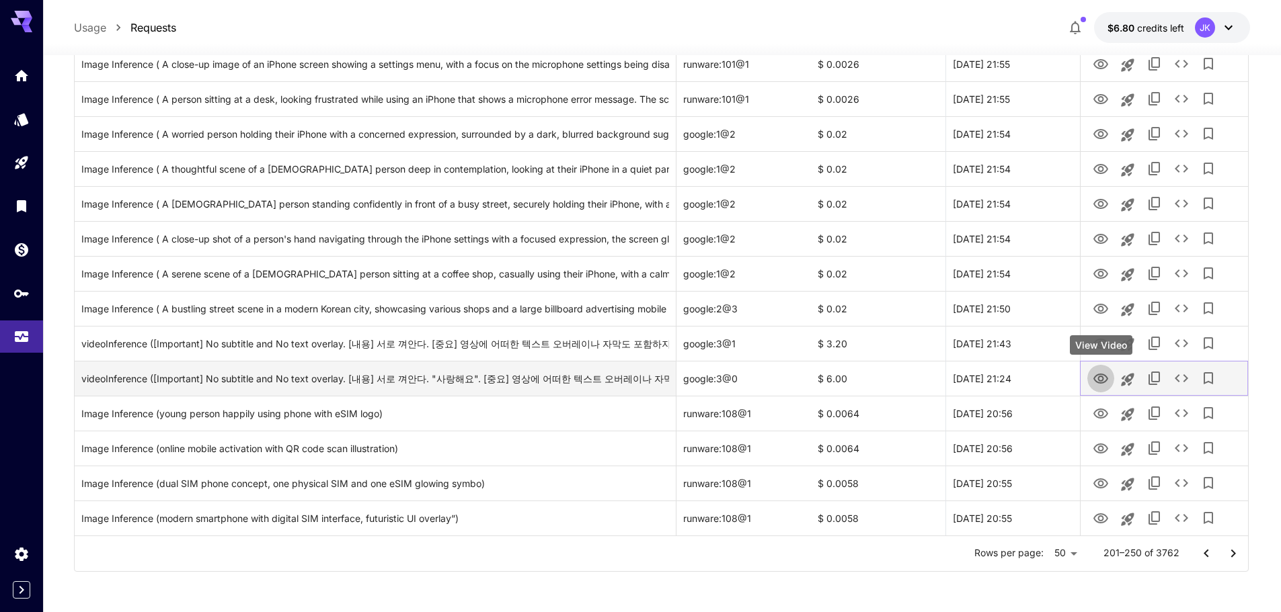
click at [1101, 381] on icon "View Video" at bounding box center [1100, 379] width 15 height 10
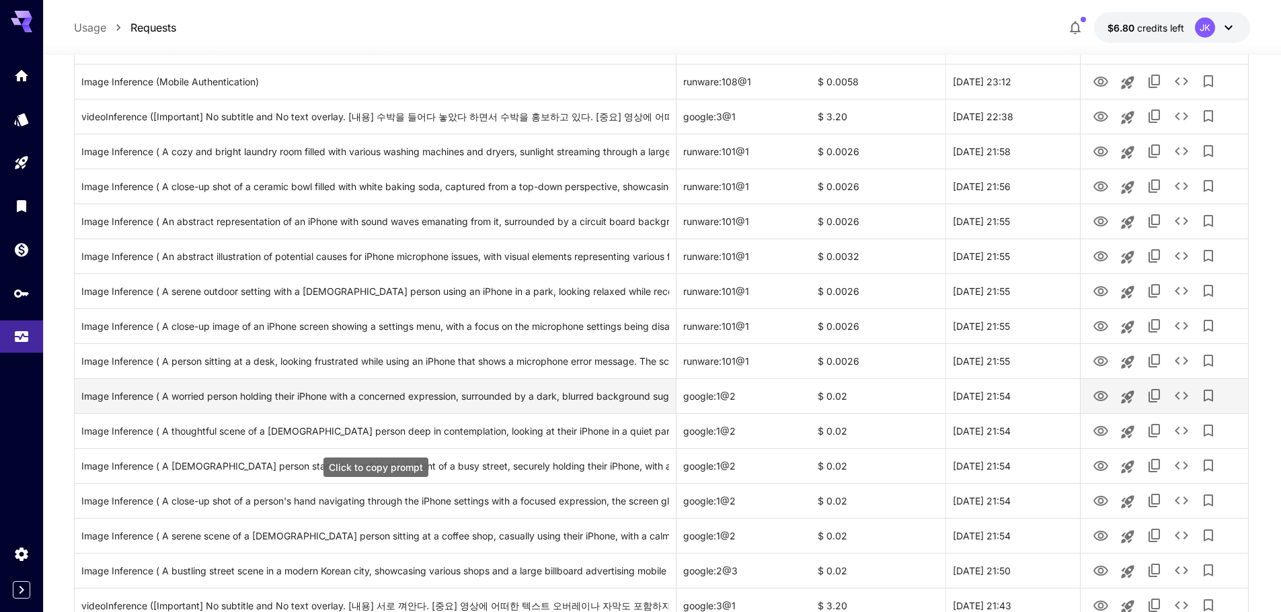
scroll to position [1191, 0]
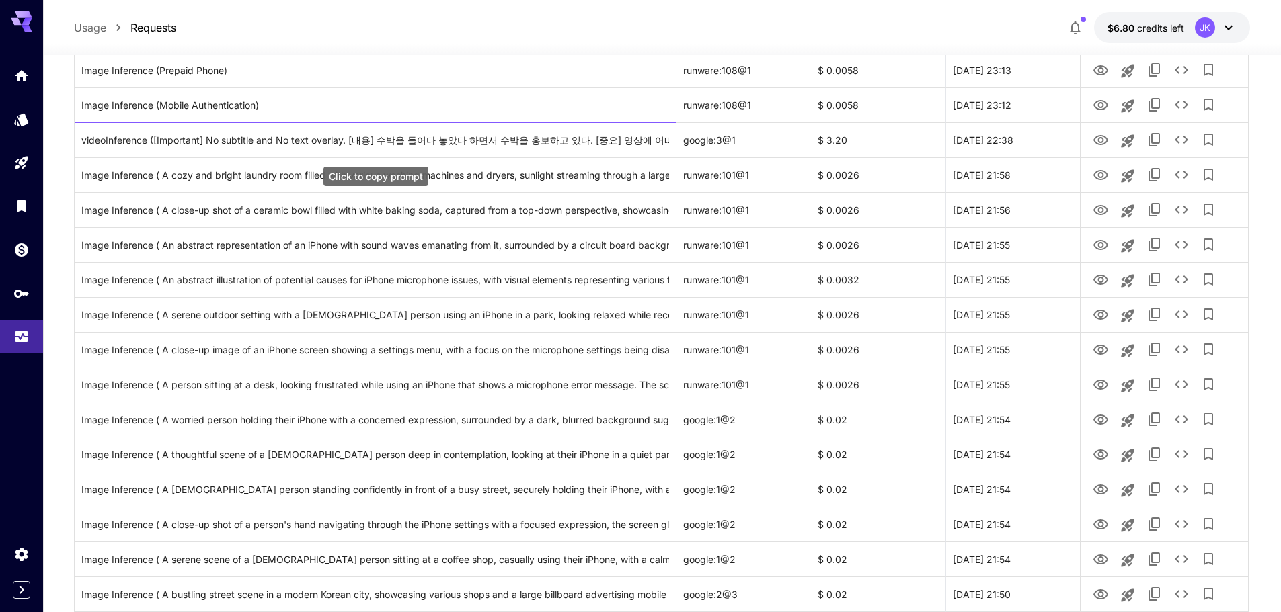
click at [520, 144] on div "videoInference ([Important] No subtitle and No text overlay. [내용] 수박을 들어다 놓았다 하…" at bounding box center [375, 140] width 588 height 34
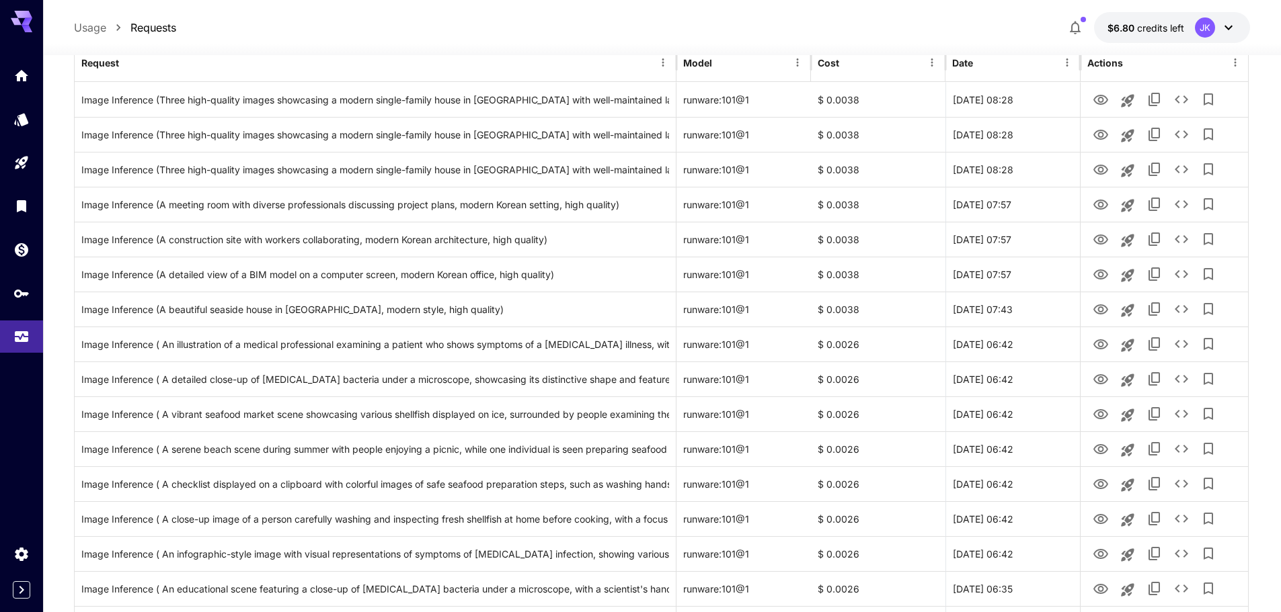
scroll to position [0, 0]
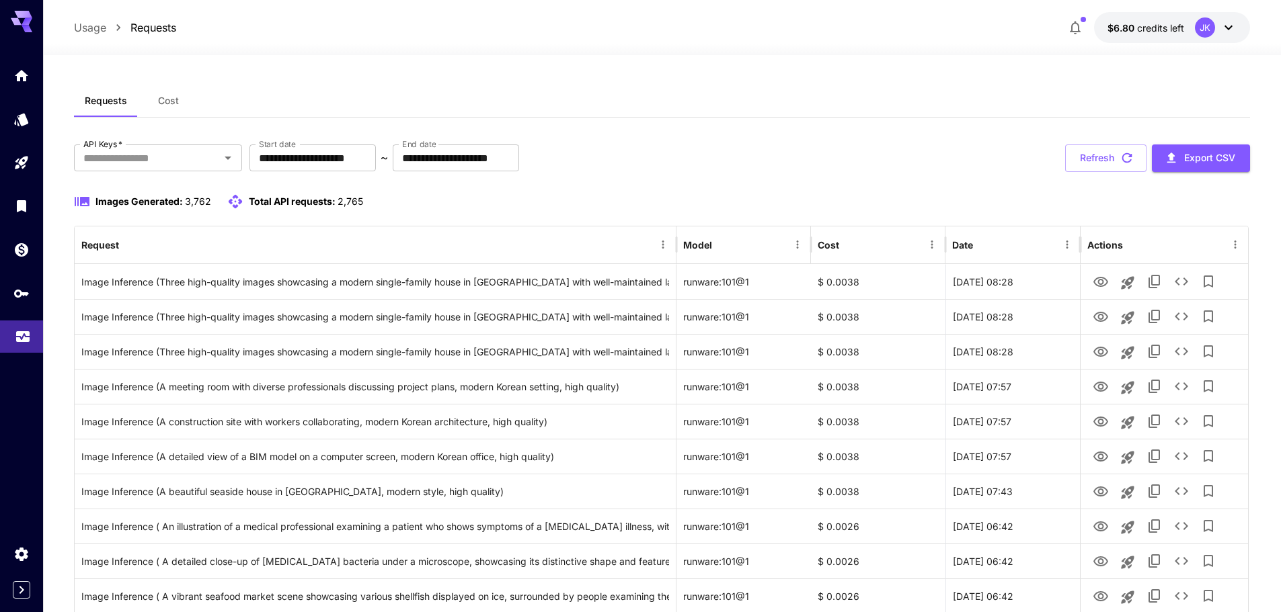
click at [21, 344] on link at bounding box center [21, 337] width 43 height 33
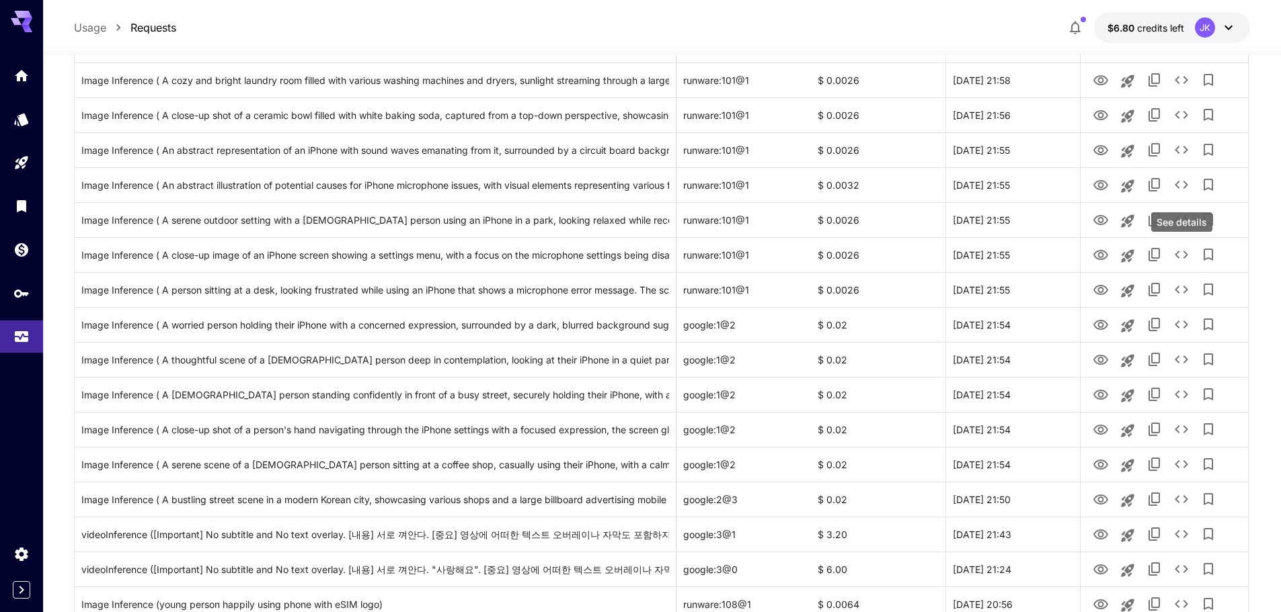
scroll to position [1476, 0]
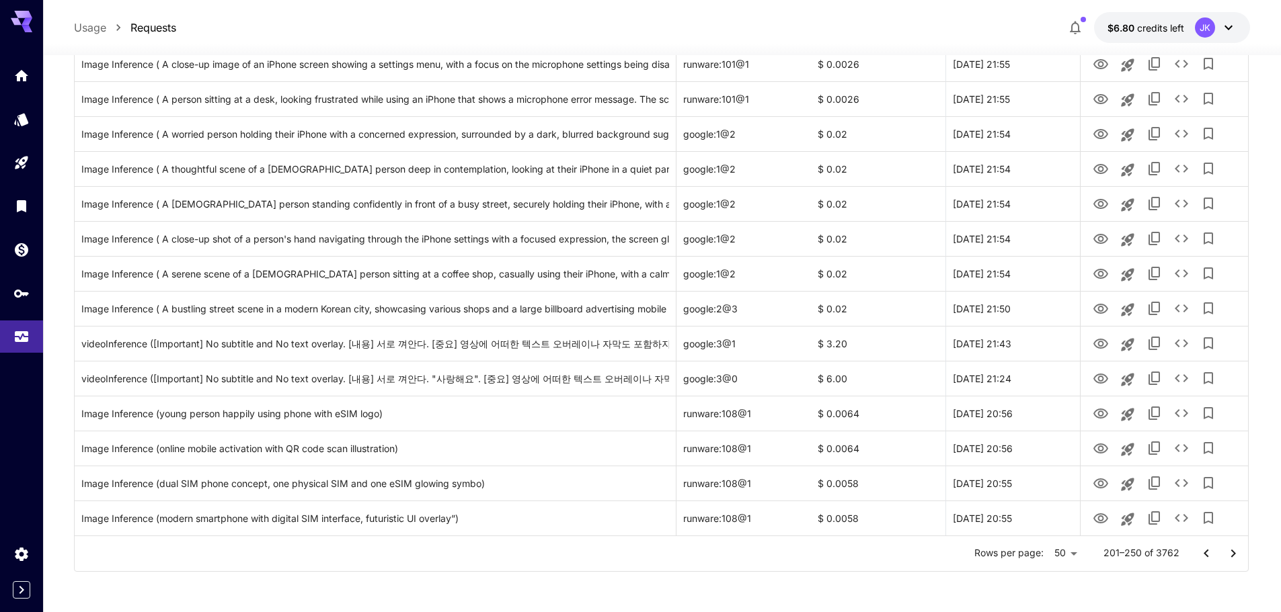
click at [1203, 553] on icon "Go to previous page" at bounding box center [1206, 554] width 16 height 16
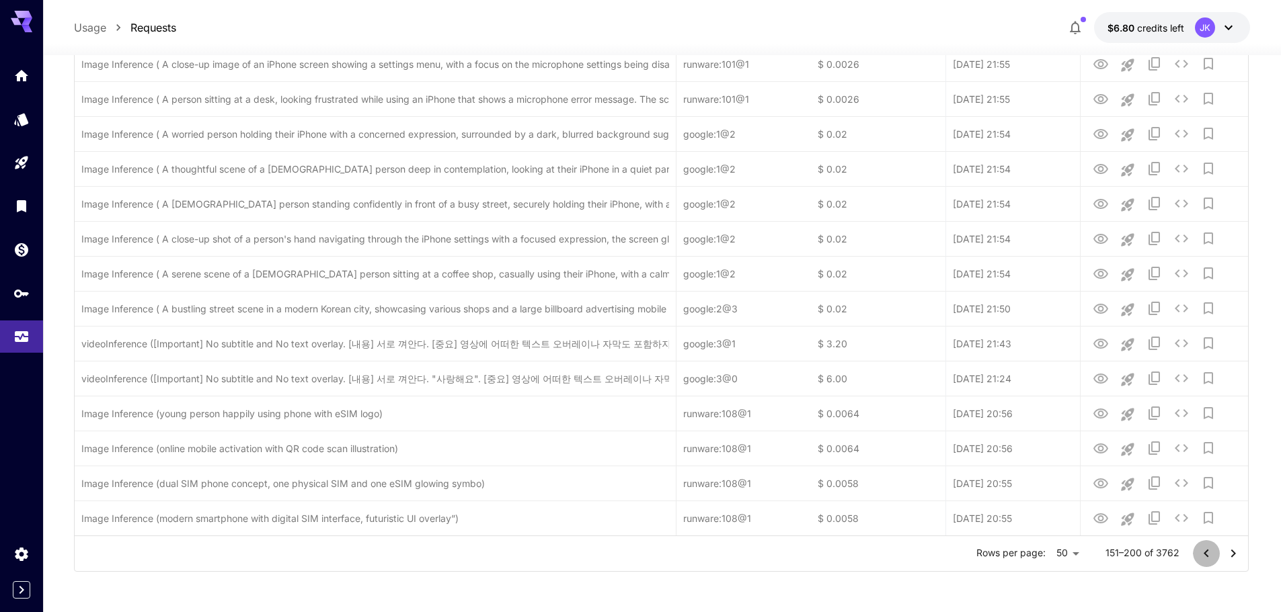
click at [1203, 558] on icon "Go to previous page" at bounding box center [1206, 554] width 16 height 16
click at [1206, 558] on icon "Go to previous page" at bounding box center [1206, 554] width 16 height 16
click at [1207, 558] on icon "Go to previous page" at bounding box center [1206, 554] width 16 height 16
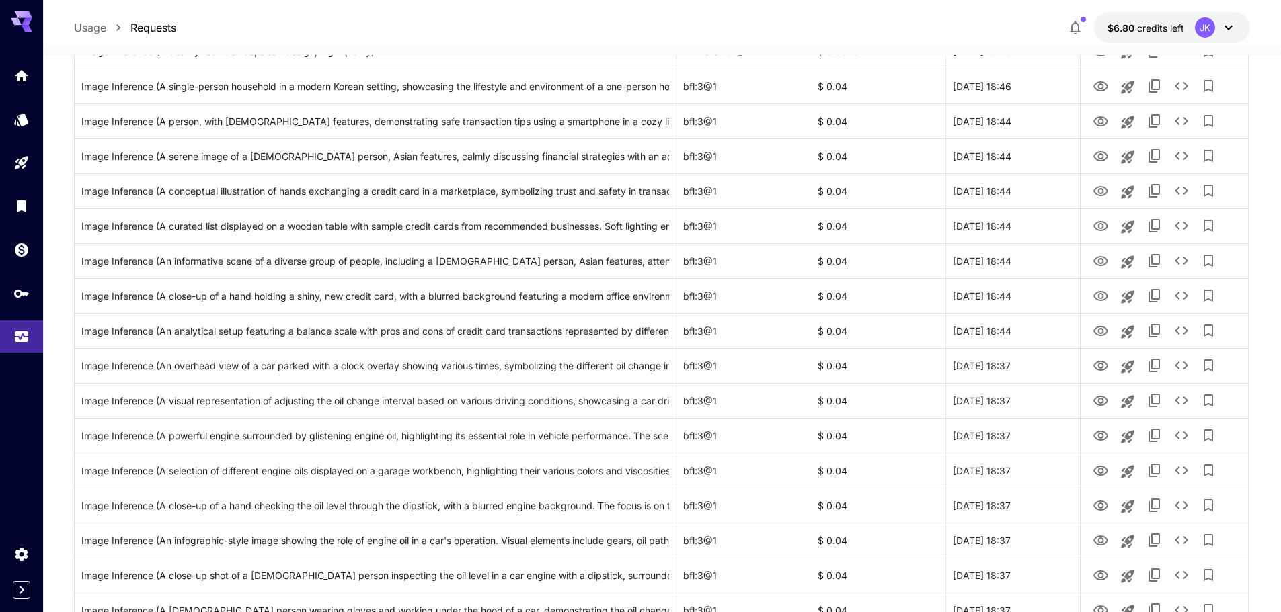
scroll to position [0, 0]
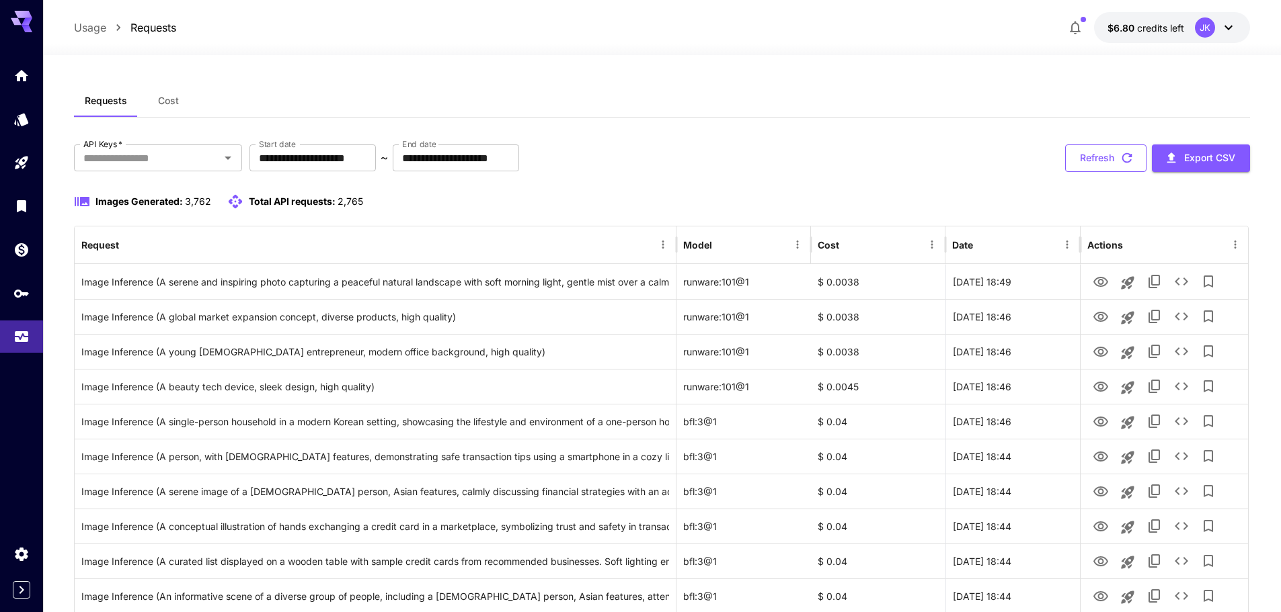
click at [1104, 160] on button "Refresh" at bounding box center [1105, 159] width 81 height 28
click at [1108, 155] on button "Refresh" at bounding box center [1105, 159] width 81 height 28
click at [1111, 157] on button "Refresh" at bounding box center [1105, 159] width 81 height 28
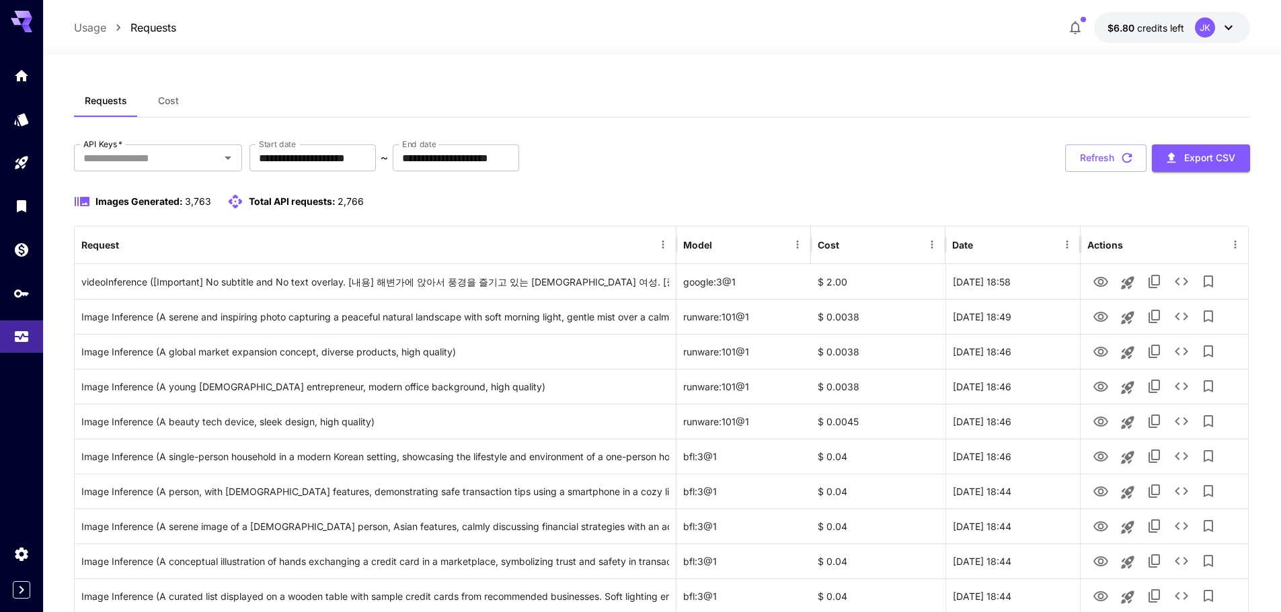
drag, startPoint x: 1079, startPoint y: 154, endPoint x: 973, endPoint y: 182, distance: 109.7
click at [1079, 154] on button "Refresh" at bounding box center [1105, 159] width 81 height 28
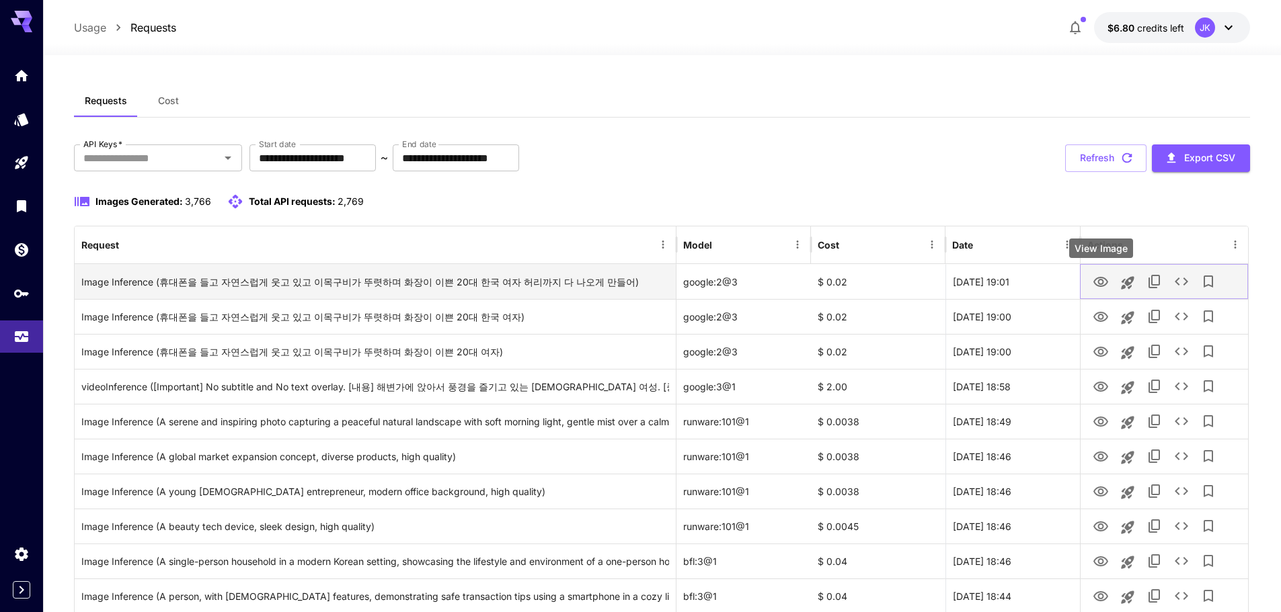
click at [1099, 285] on icon "View Image" at bounding box center [1101, 282] width 16 height 16
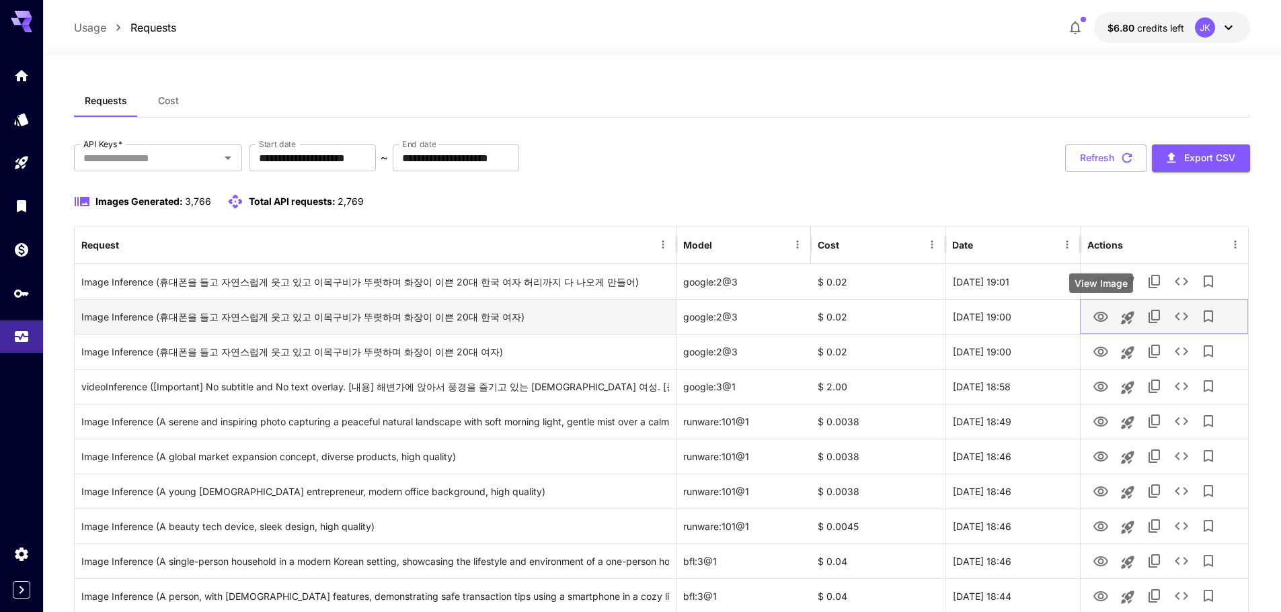
click at [1101, 312] on icon "View Image" at bounding box center [1100, 317] width 15 height 10
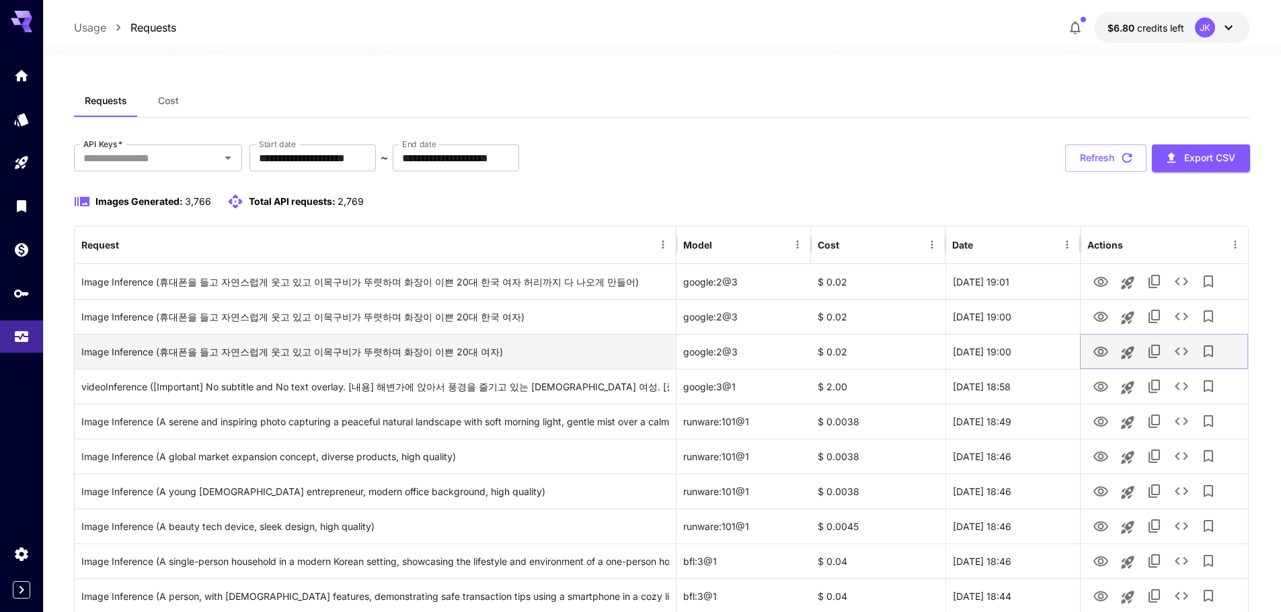
click at [1098, 353] on icon "View Image" at bounding box center [1101, 352] width 16 height 16
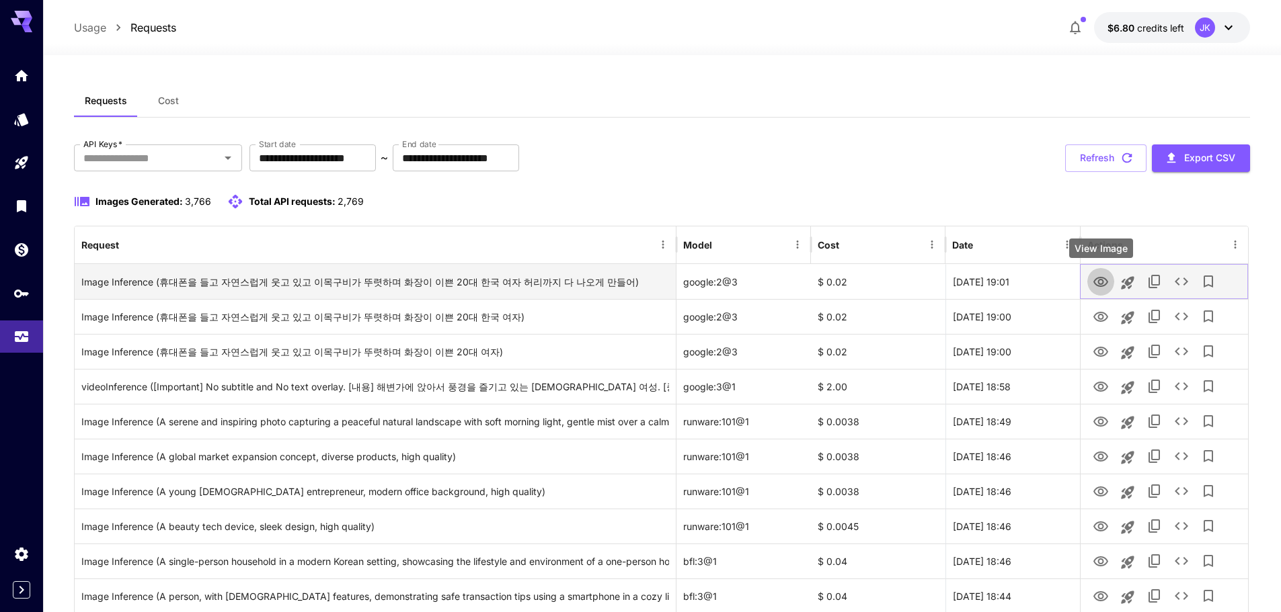
click at [1098, 284] on icon "View Image" at bounding box center [1101, 282] width 16 height 16
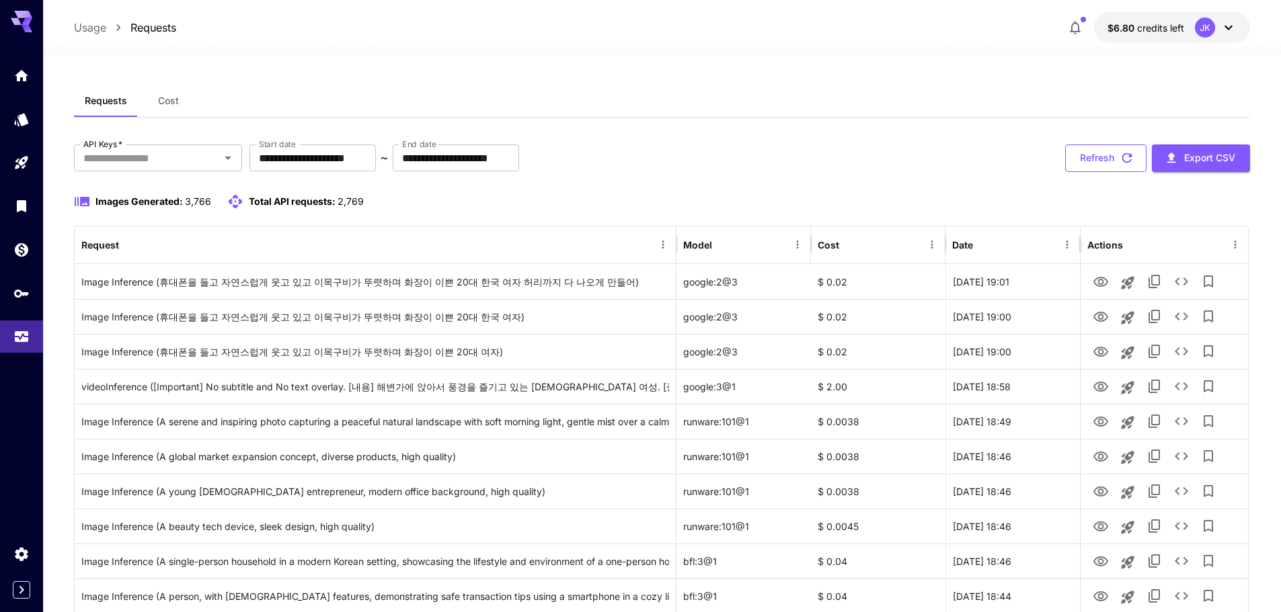
click at [1104, 161] on button "Refresh" at bounding box center [1105, 159] width 81 height 28
click at [1093, 160] on button "Refresh" at bounding box center [1105, 159] width 81 height 28
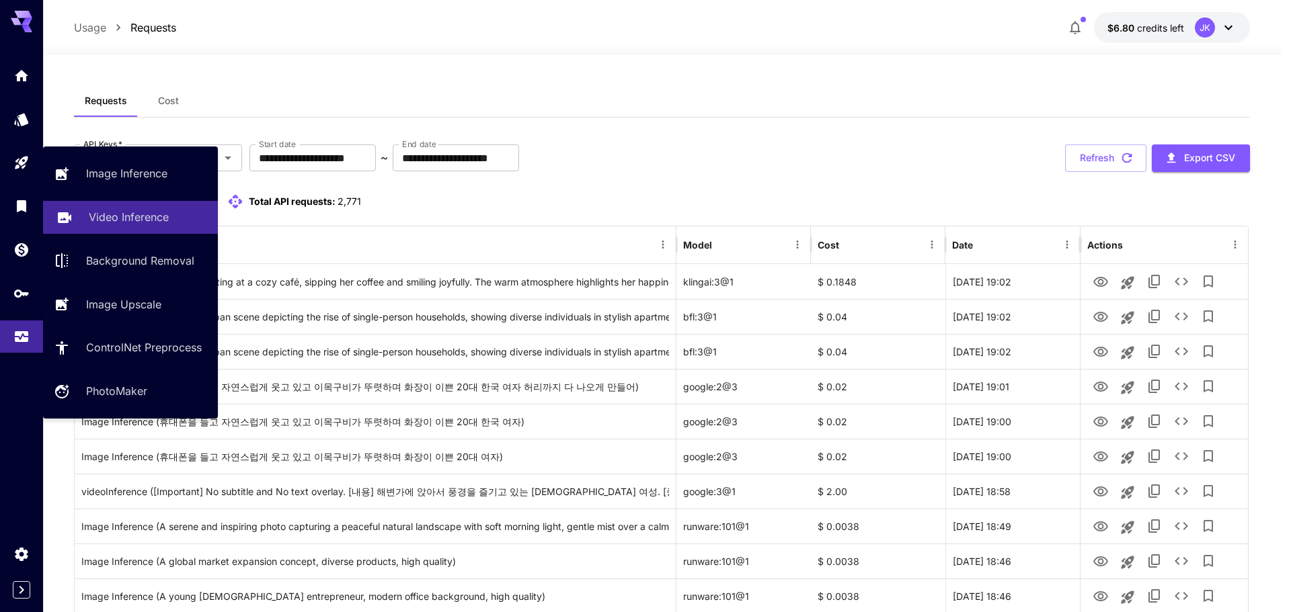
click at [112, 221] on p "Video Inference" at bounding box center [129, 217] width 80 height 16
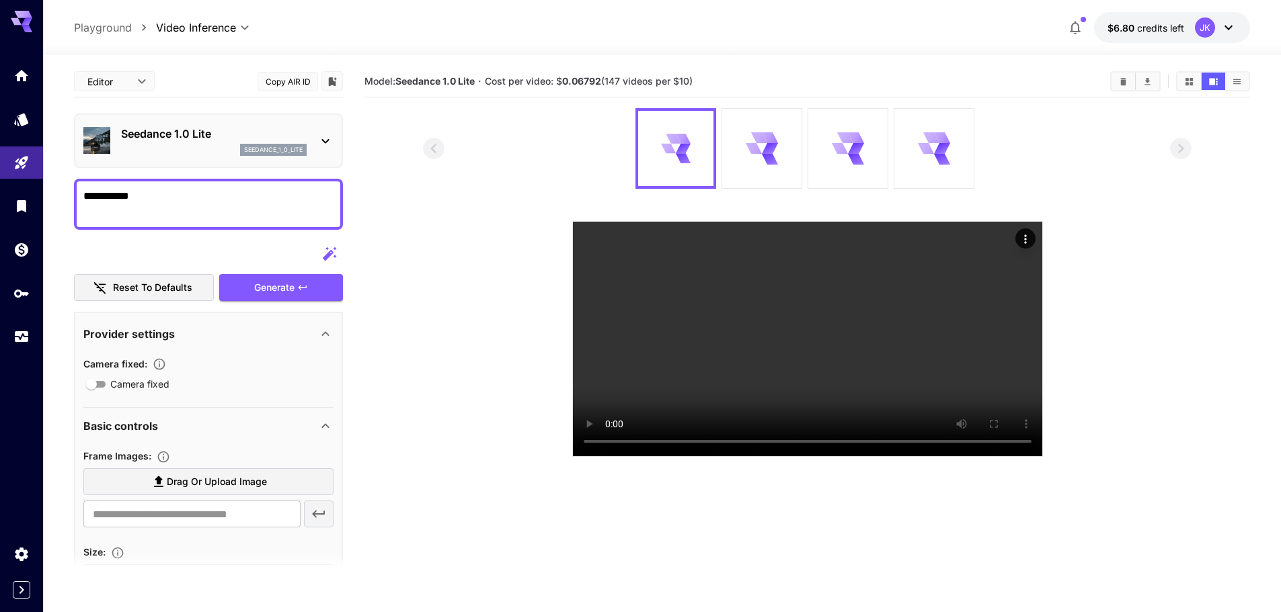
click at [141, 118] on div "Seedance 1.0 Lite seedance_1_0_lite" at bounding box center [208, 141] width 269 height 54
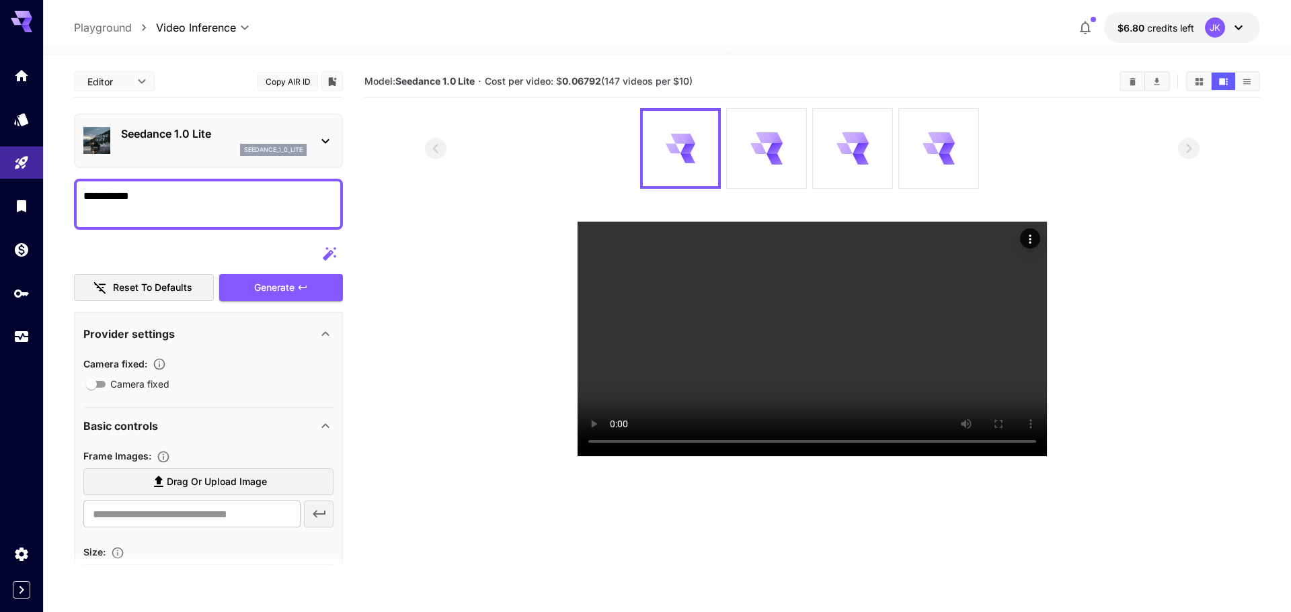
click at [136, 85] on body "**********" at bounding box center [645, 410] width 1291 height 820
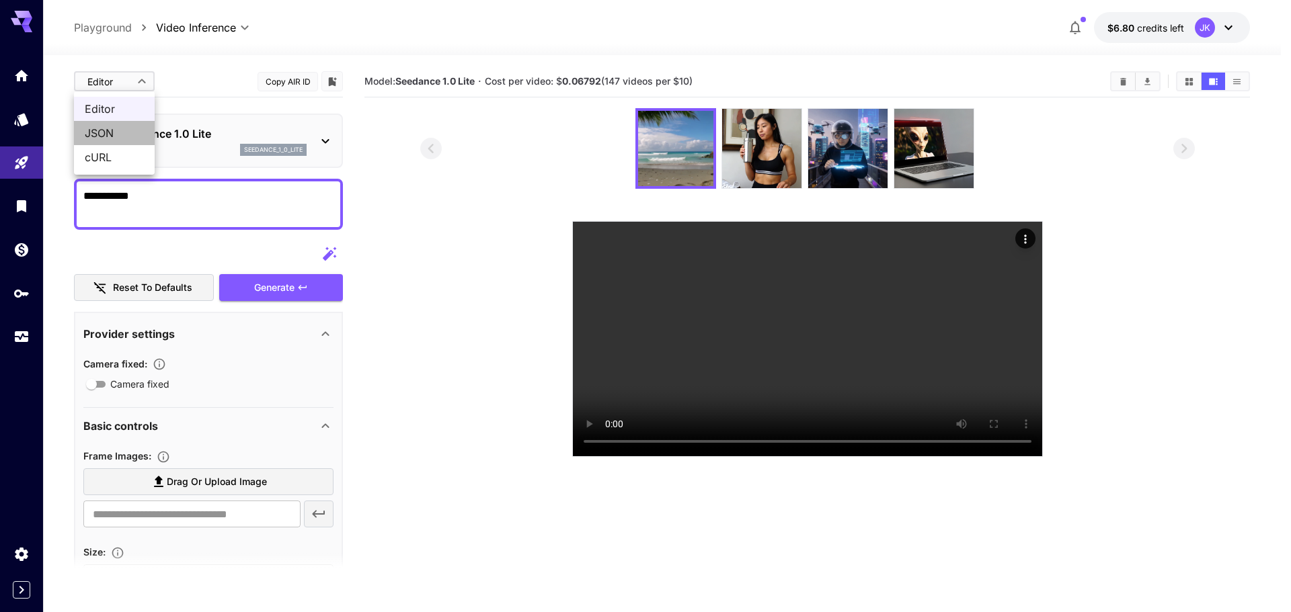
click at [120, 134] on span "JSON" at bounding box center [114, 133] width 59 height 16
type input "****"
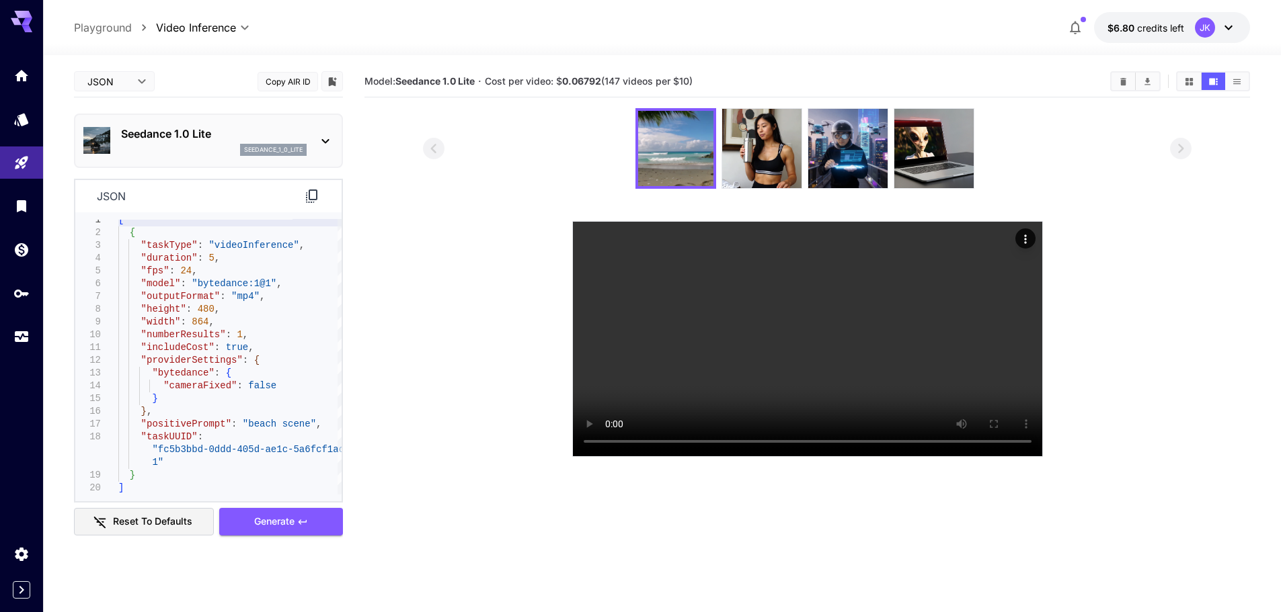
click at [176, 141] on p "Seedance 1.0 Lite" at bounding box center [214, 134] width 186 height 16
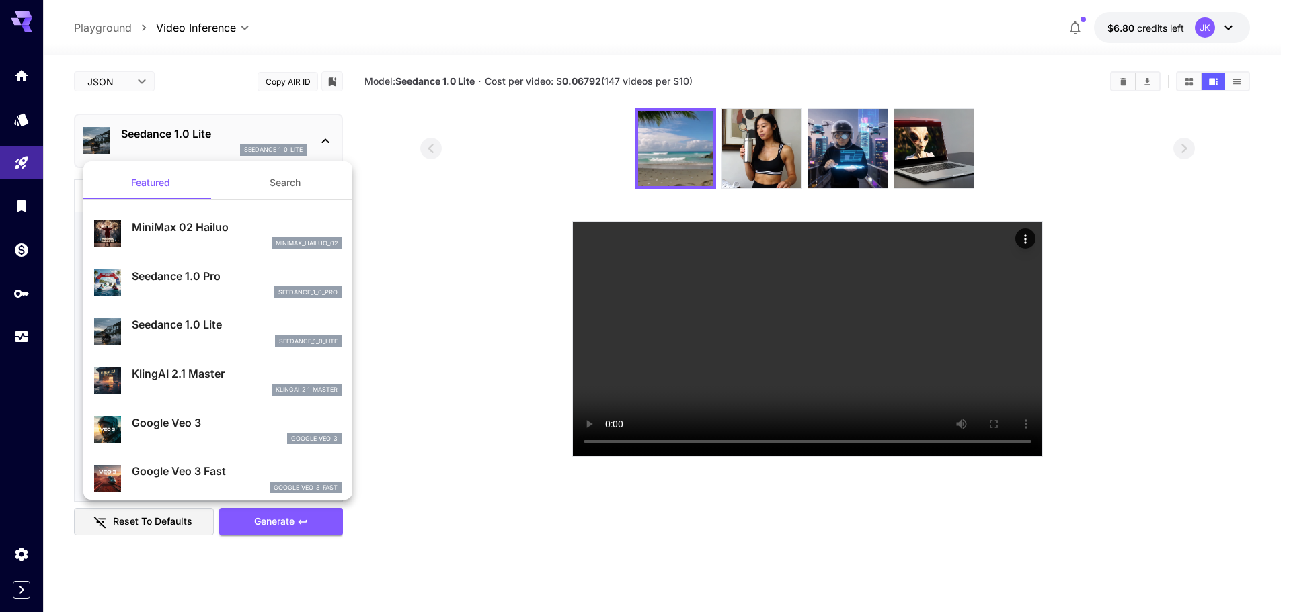
click at [190, 461] on div "Google Veo 3 Fast google_veo_3_fast" at bounding box center [217, 478] width 247 height 41
type input "**********"
type input "****"
type input "***"
type input "*"
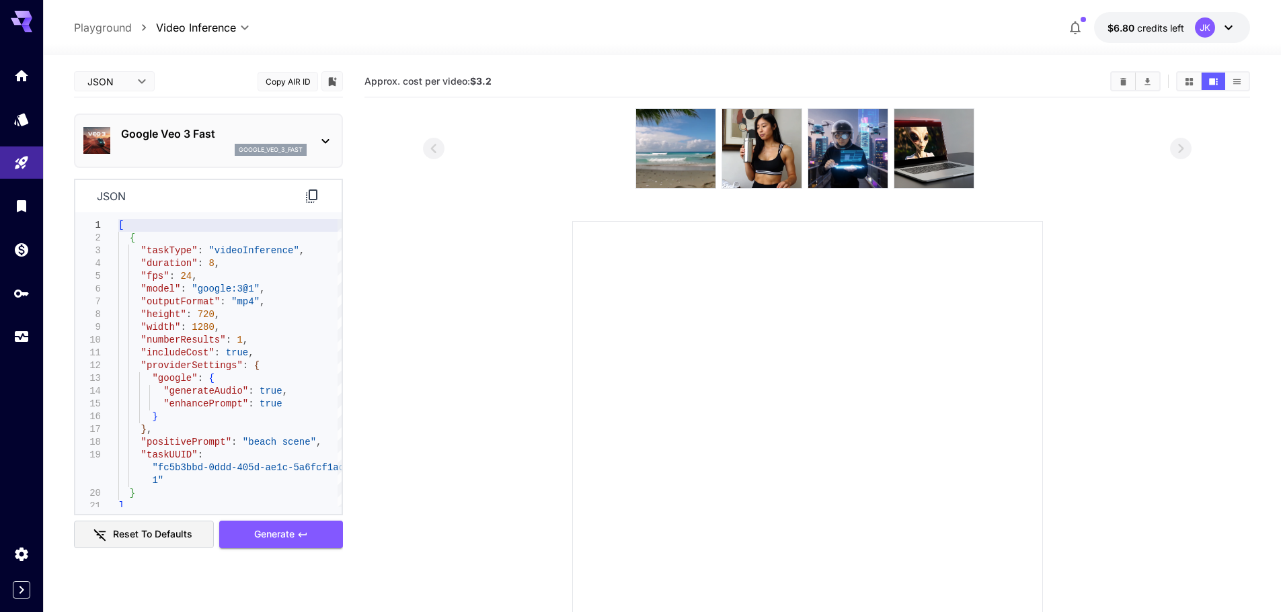
click at [161, 147] on div "google_veo_3_fast" at bounding box center [214, 150] width 186 height 12
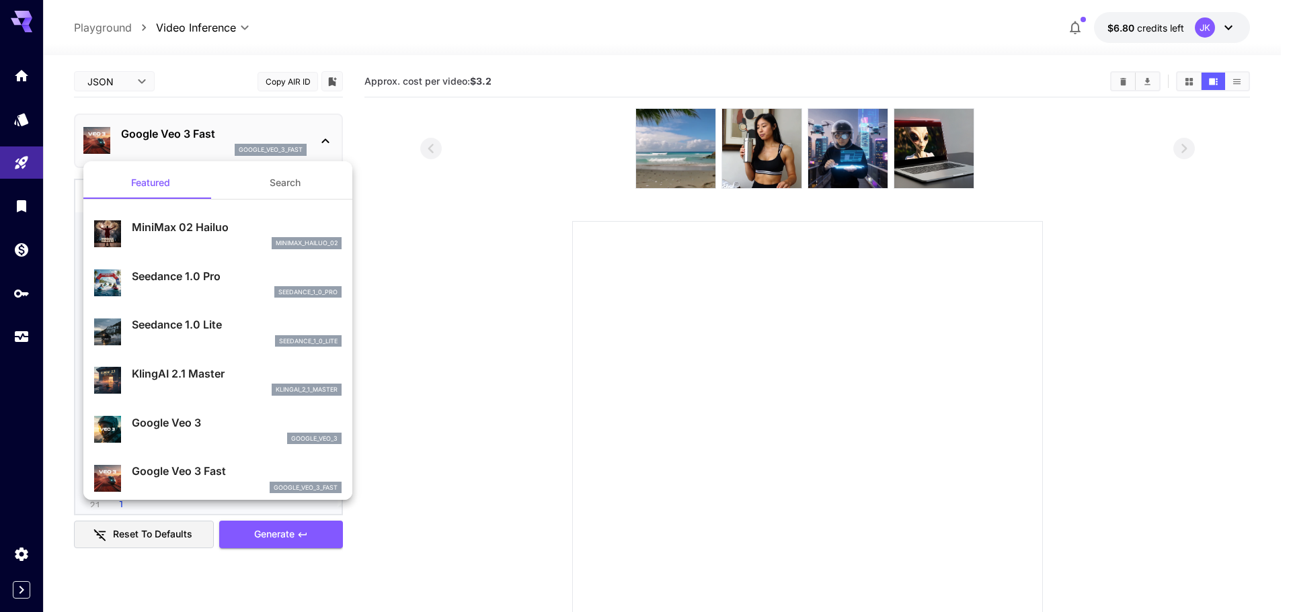
click at [442, 231] on div at bounding box center [645, 306] width 1291 height 612
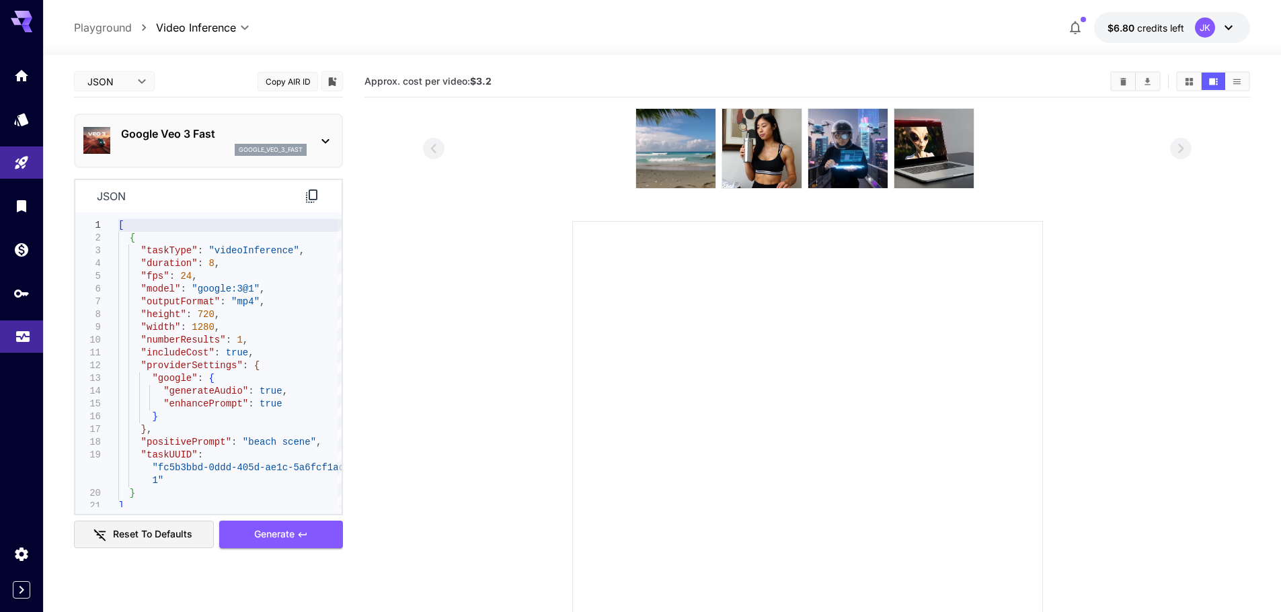
click at [16, 338] on icon "Usage" at bounding box center [22, 334] width 13 height 7
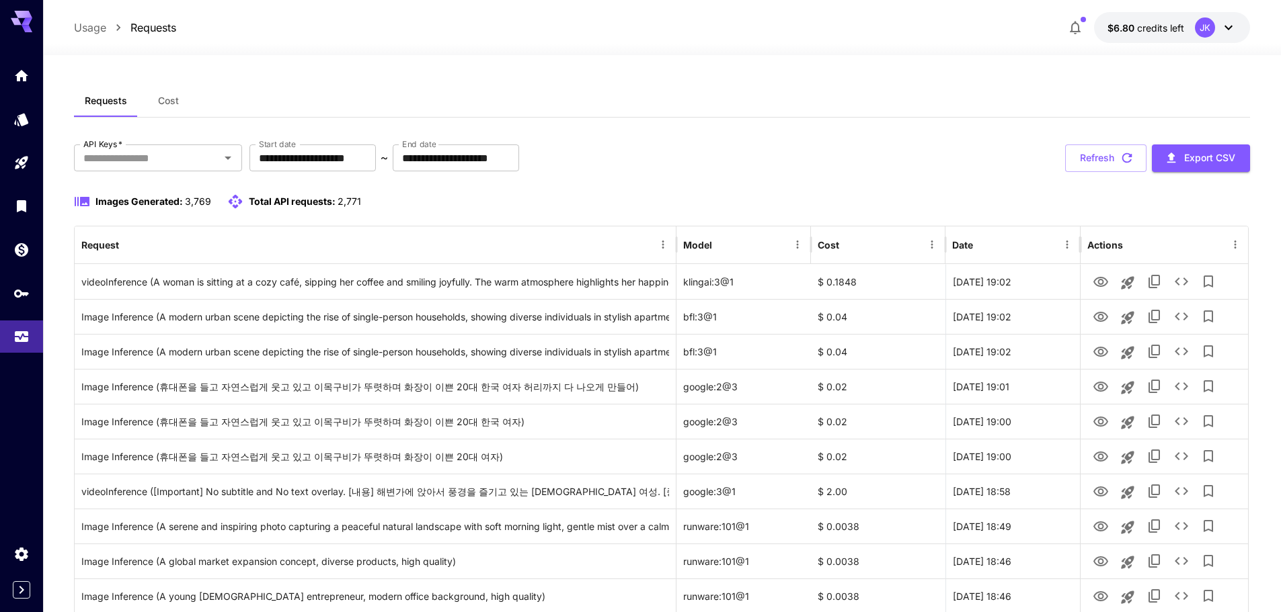
click at [1139, 43] on div at bounding box center [662, 47] width 1238 height 16
click at [1146, 32] on span "credits left" at bounding box center [1160, 27] width 47 height 11
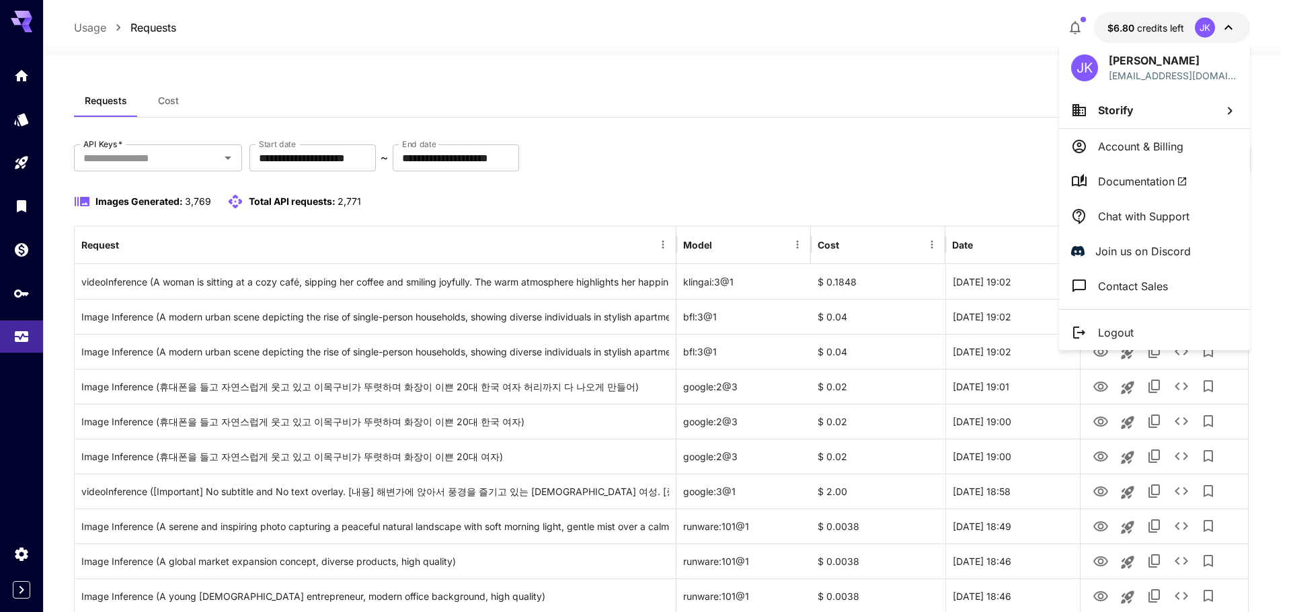
click at [1151, 153] on p "Account & Billing" at bounding box center [1140, 146] width 85 height 16
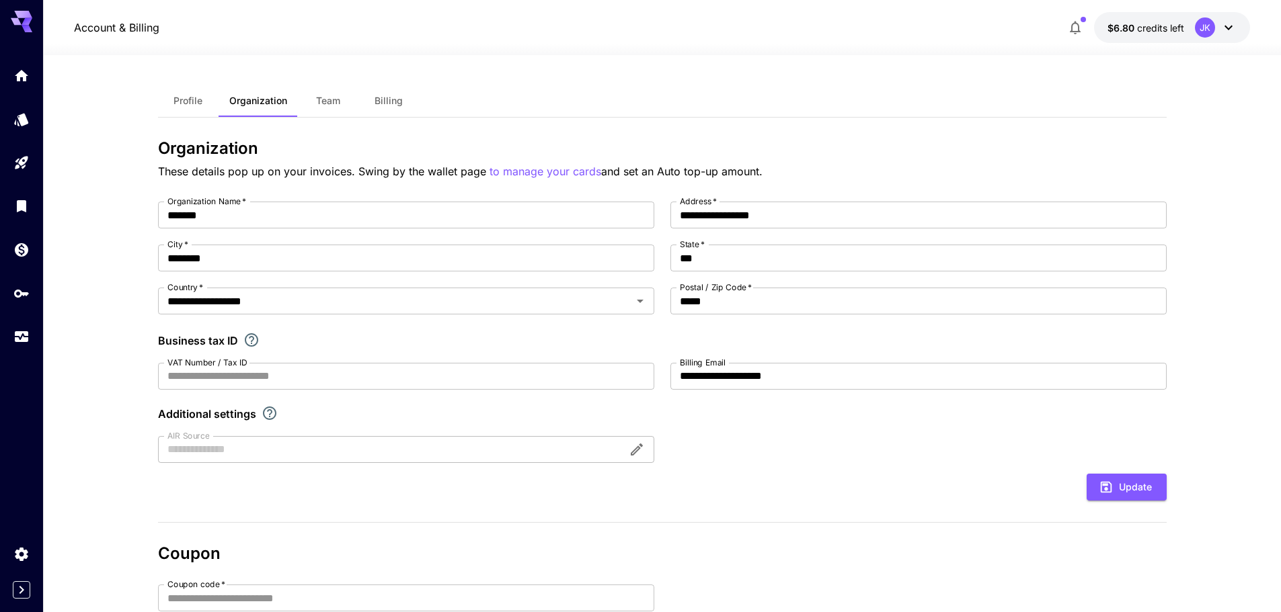
click at [374, 107] on button "Billing" at bounding box center [388, 101] width 61 height 32
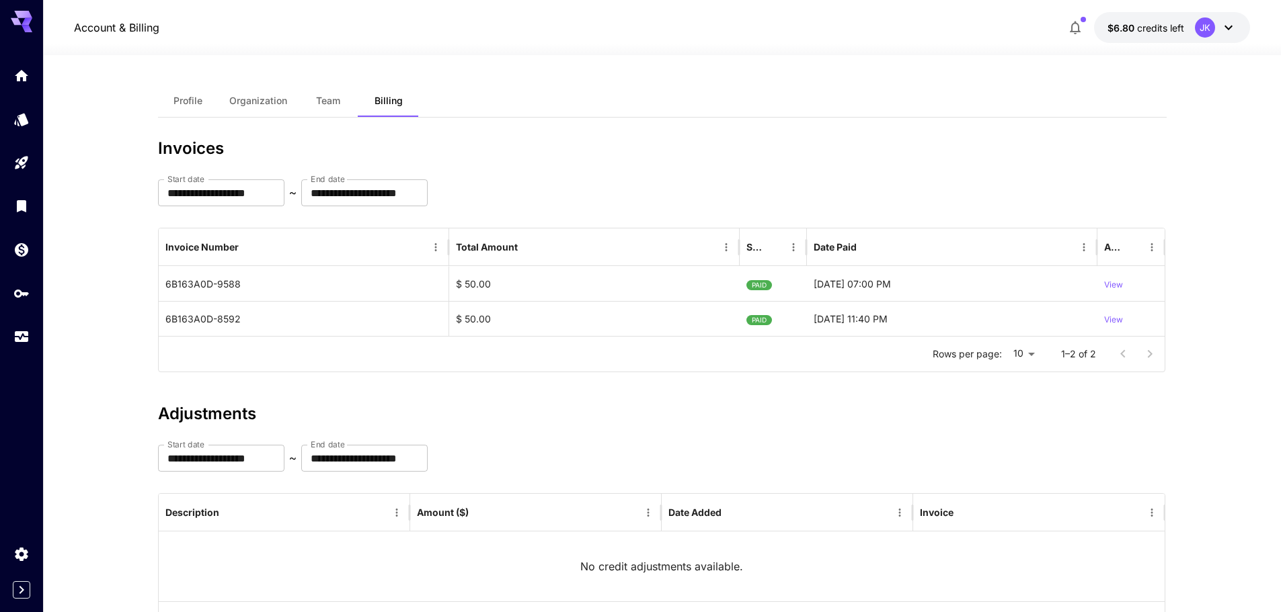
click at [1148, 36] on button "$6.80 credits left JK" at bounding box center [1172, 27] width 156 height 31
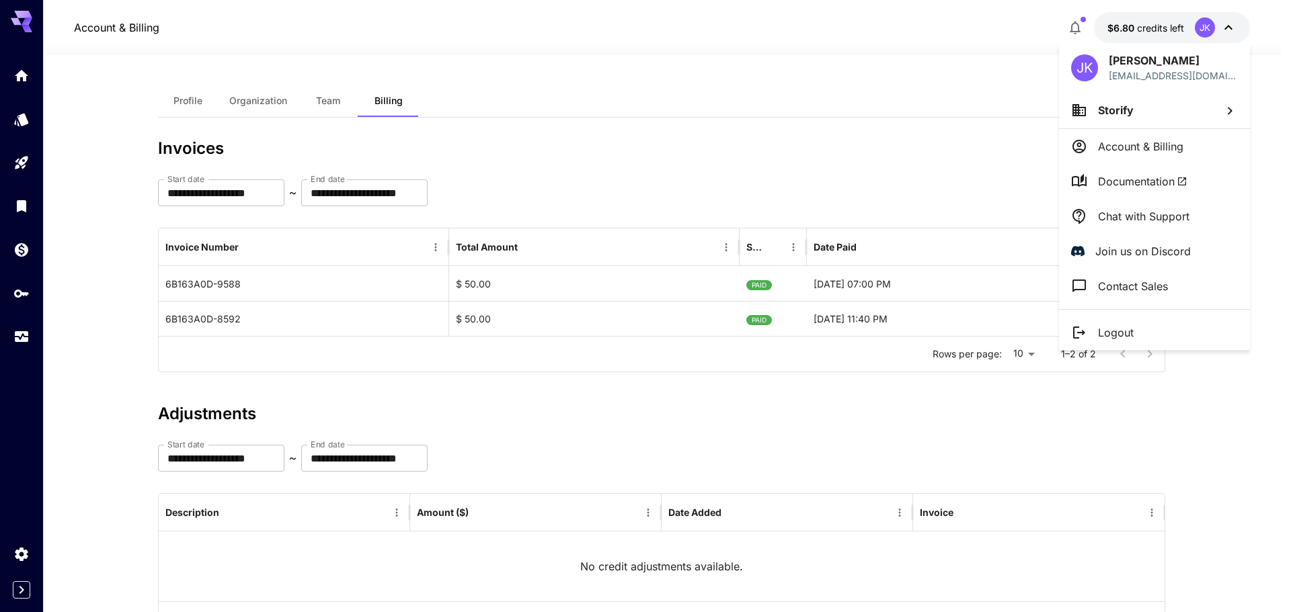
click at [27, 328] on div at bounding box center [645, 306] width 1291 height 612
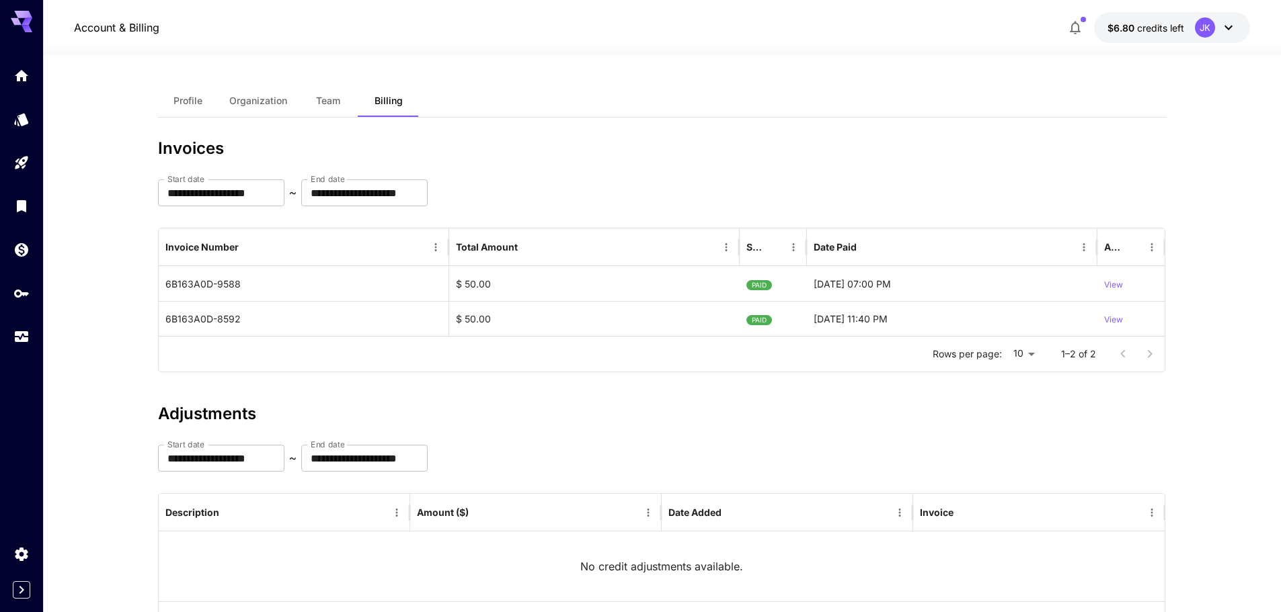
click at [13, 342] on div "JK Jinsoo Kim wmlstn13@gmail.com Storify Account & Billing Documentation Chat w…" at bounding box center [107, 306] width 215 height 612
click at [18, 336] on icon "Usage" at bounding box center [22, 334] width 13 height 7
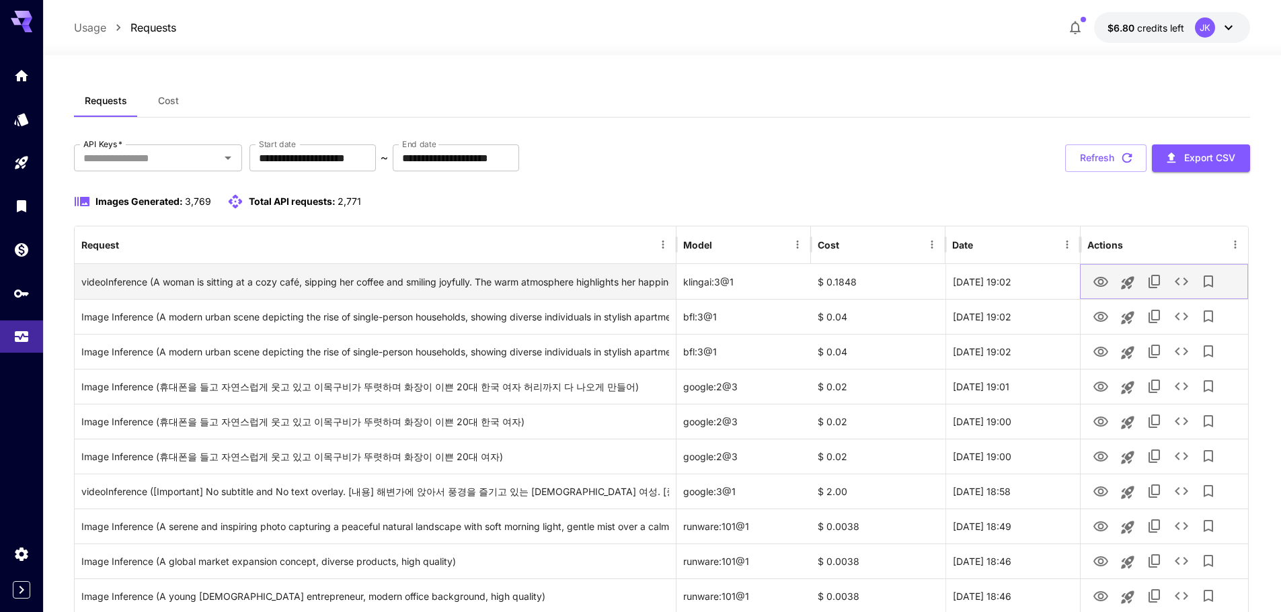
click at [1098, 284] on icon "View Video" at bounding box center [1101, 282] width 16 height 16
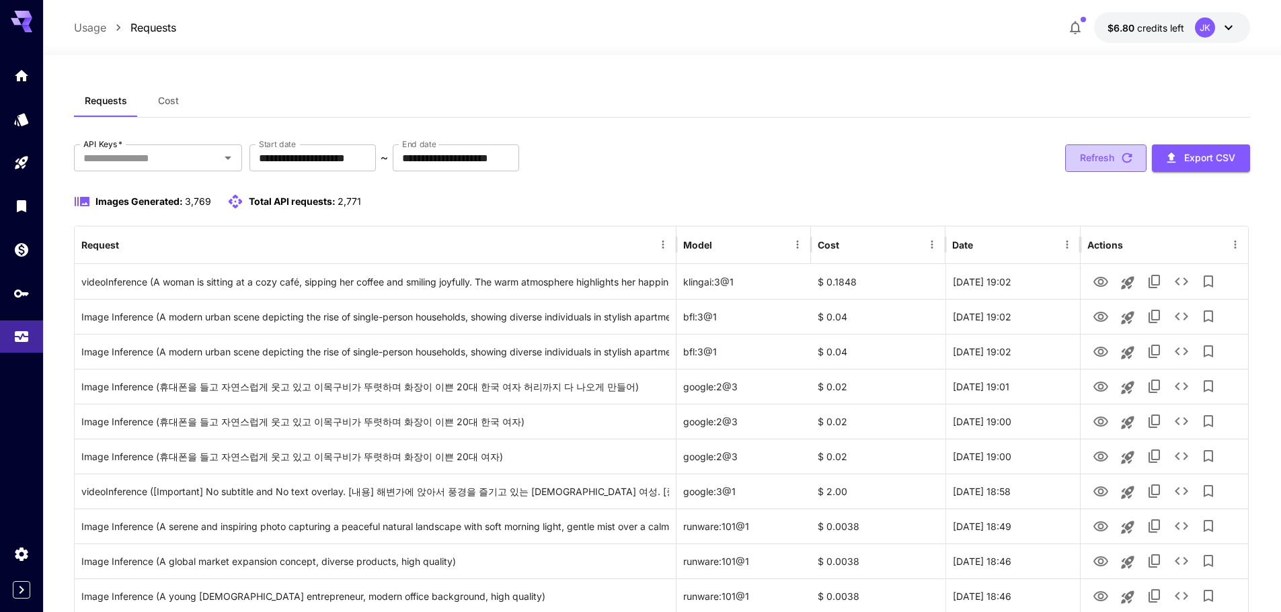
click at [1079, 162] on button "Refresh" at bounding box center [1105, 159] width 81 height 28
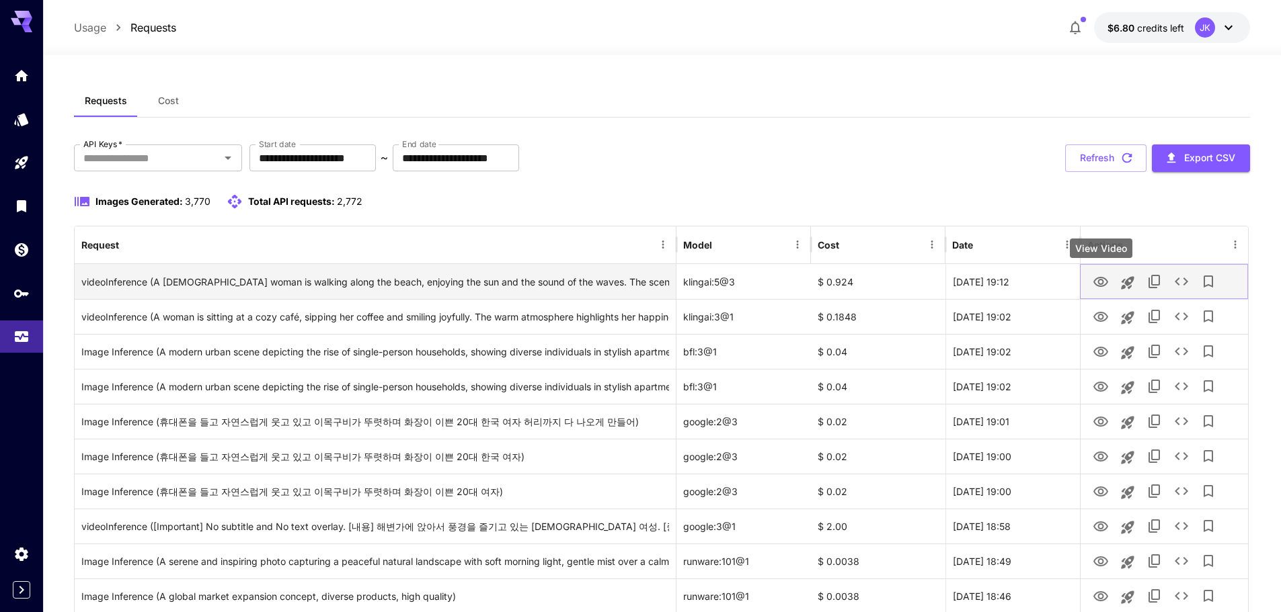
click at [1103, 284] on icon "View Video" at bounding box center [1100, 282] width 15 height 10
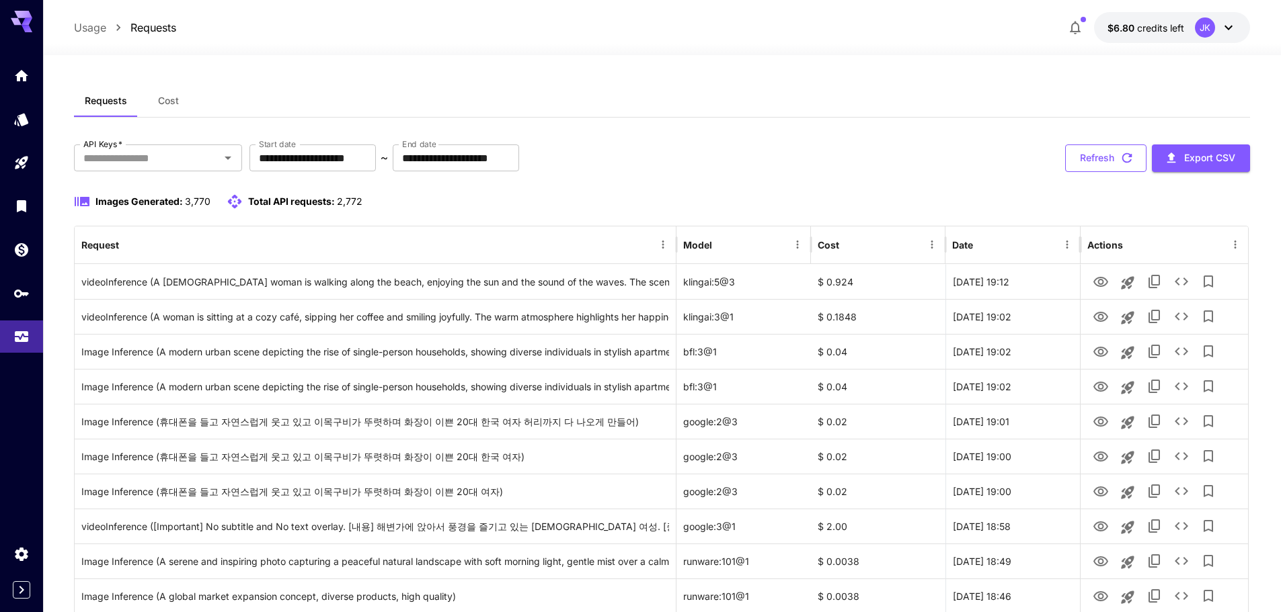
click at [1097, 164] on button "Refresh" at bounding box center [1105, 159] width 81 height 28
drag, startPoint x: 1106, startPoint y: 156, endPoint x: 944, endPoint y: 249, distance: 186.7
click at [1105, 156] on button "Refresh" at bounding box center [1105, 159] width 81 height 28
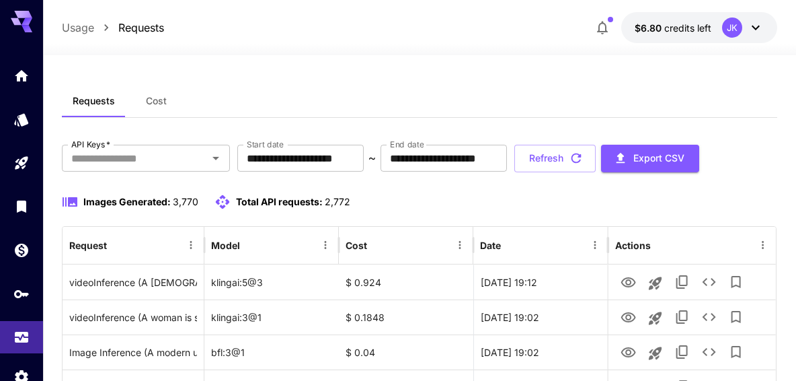
click at [596, 157] on button "Refresh" at bounding box center [554, 159] width 81 height 28
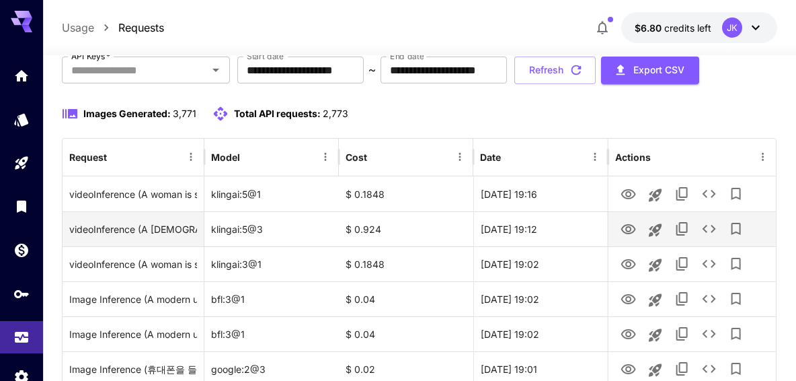
scroll to position [67, 0]
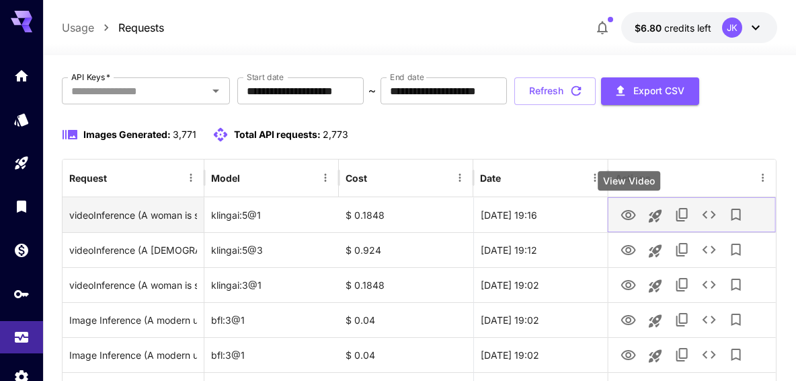
click at [627, 214] on icon "View Video" at bounding box center [629, 215] width 16 height 16
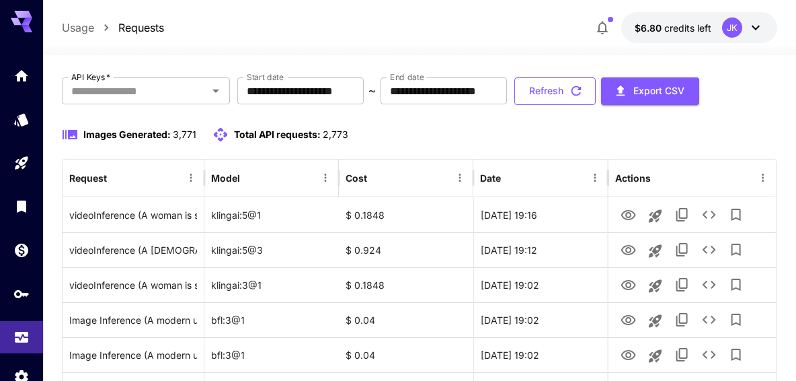
click at [596, 89] on button "Refresh" at bounding box center [554, 91] width 81 height 28
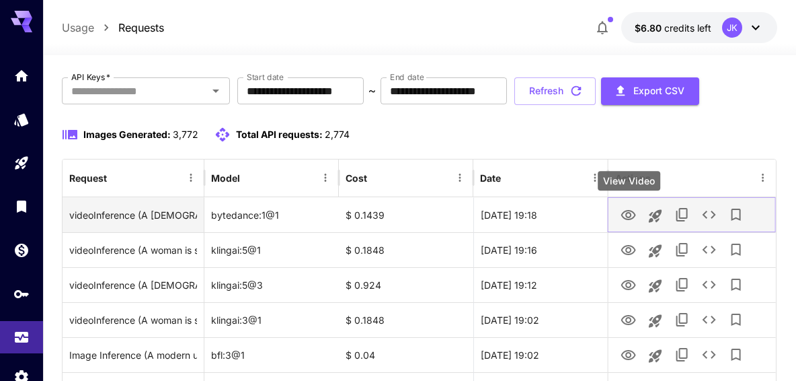
click at [627, 214] on icon "View Video" at bounding box center [629, 215] width 16 height 16
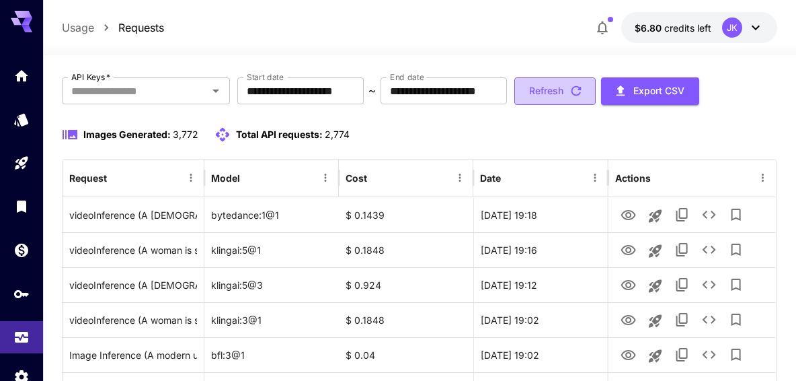
click at [596, 91] on button "Refresh" at bounding box center [554, 91] width 81 height 28
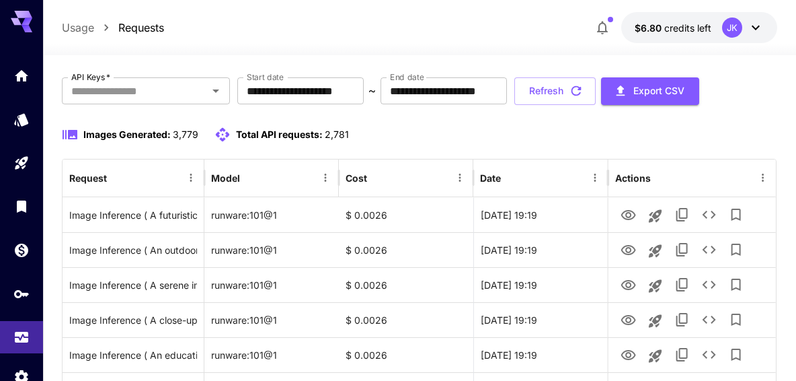
drag, startPoint x: 621, startPoint y: 96, endPoint x: 619, endPoint y: 147, distance: 51.2
click at [596, 96] on button "Refresh" at bounding box center [554, 91] width 81 height 28
click at [596, 101] on button "Refresh" at bounding box center [554, 91] width 81 height 28
drag, startPoint x: 619, startPoint y: 93, endPoint x: 626, endPoint y: 174, distance: 81.7
click at [596, 91] on button "Refresh" at bounding box center [554, 91] width 81 height 28
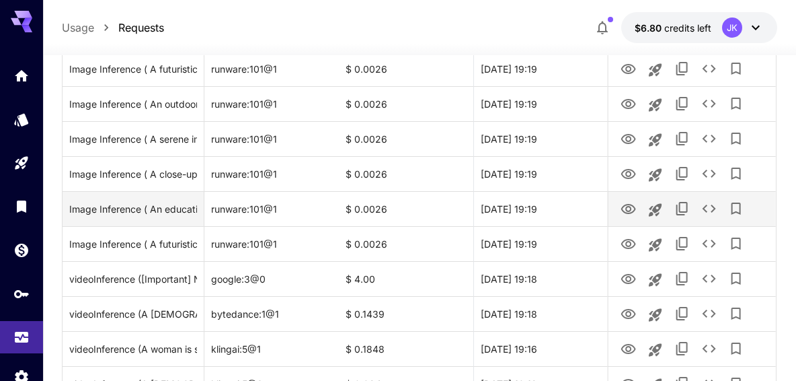
scroll to position [269, 0]
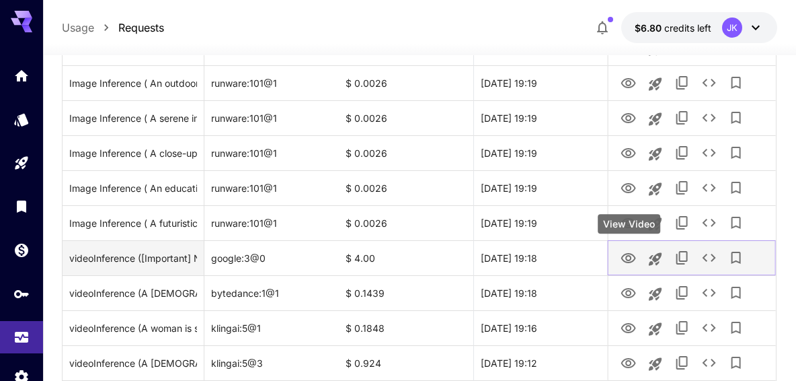
click at [631, 259] on icon "View Video" at bounding box center [629, 258] width 16 height 16
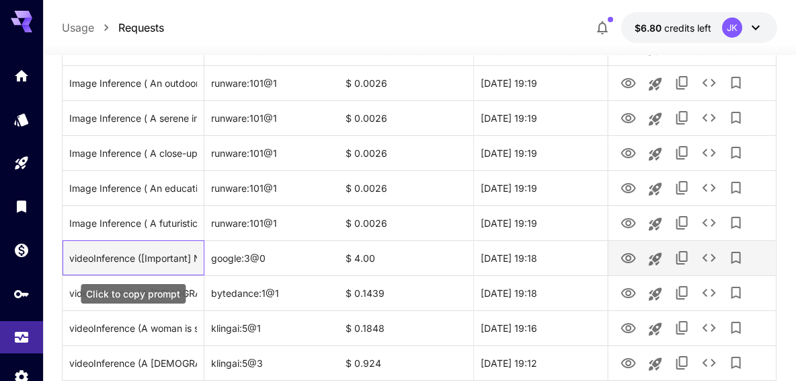
drag, startPoint x: 157, startPoint y: 255, endPoint x: 172, endPoint y: 260, distance: 15.7
click at [157, 254] on div "videoInference ([Important] No subtitle and No text overlay. [내용] 한남성의 주변으로 모기가…" at bounding box center [133, 258] width 128 height 34
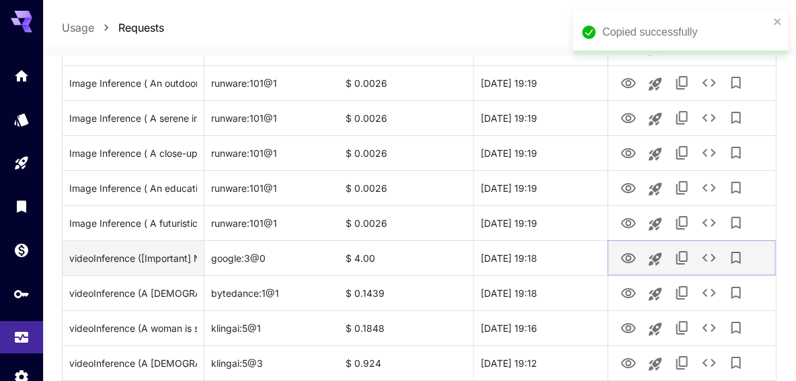
click at [626, 253] on icon "View Video" at bounding box center [628, 258] width 15 height 10
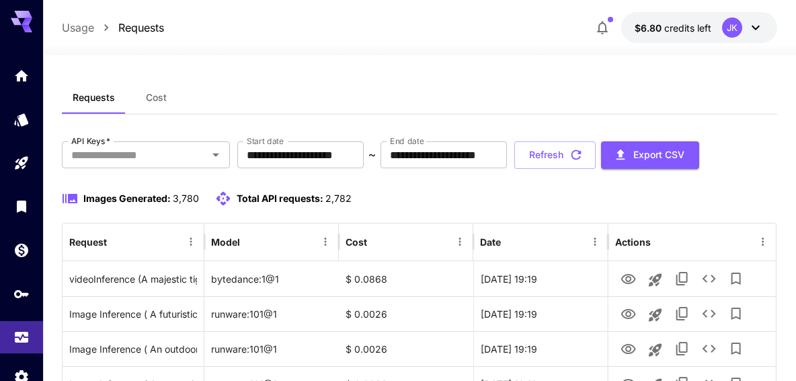
scroll to position [0, 0]
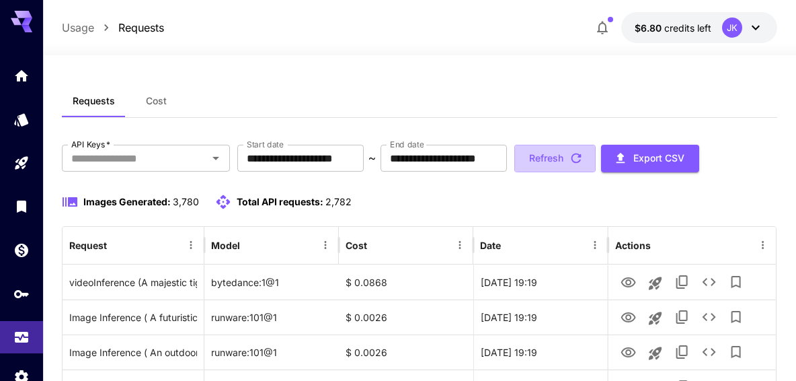
drag, startPoint x: 637, startPoint y: 154, endPoint x: 604, endPoint y: 191, distance: 49.1
click at [596, 156] on button "Refresh" at bounding box center [554, 159] width 81 height 28
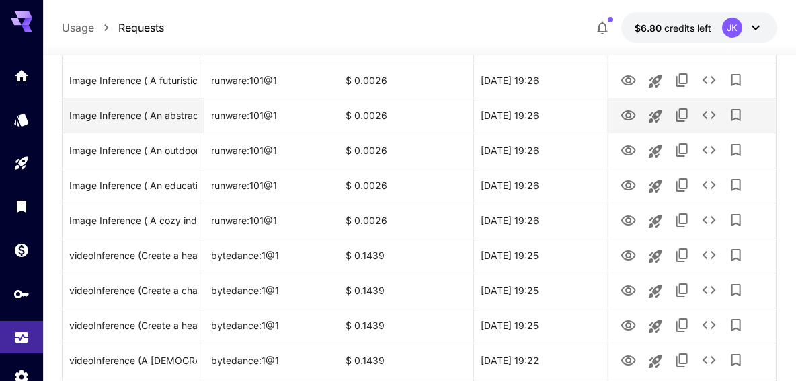
scroll to position [269, 0]
